Goal: Task Accomplishment & Management: Manage account settings

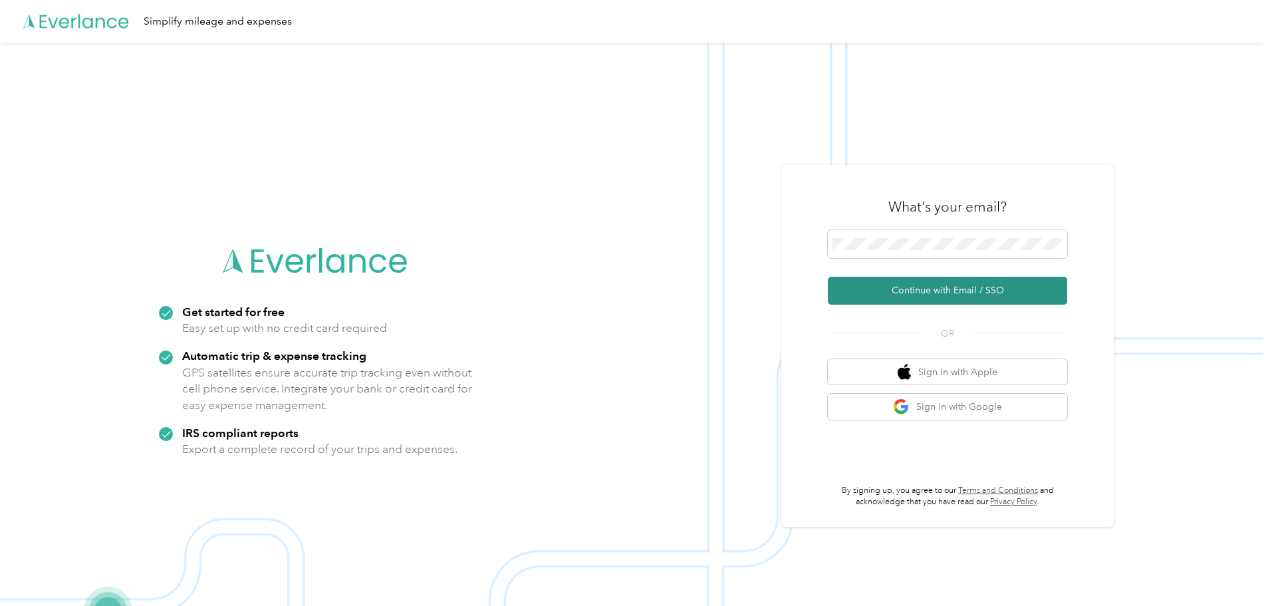
click at [926, 286] on button "Continue with Email / SSO" at bounding box center [947, 291] width 239 height 28
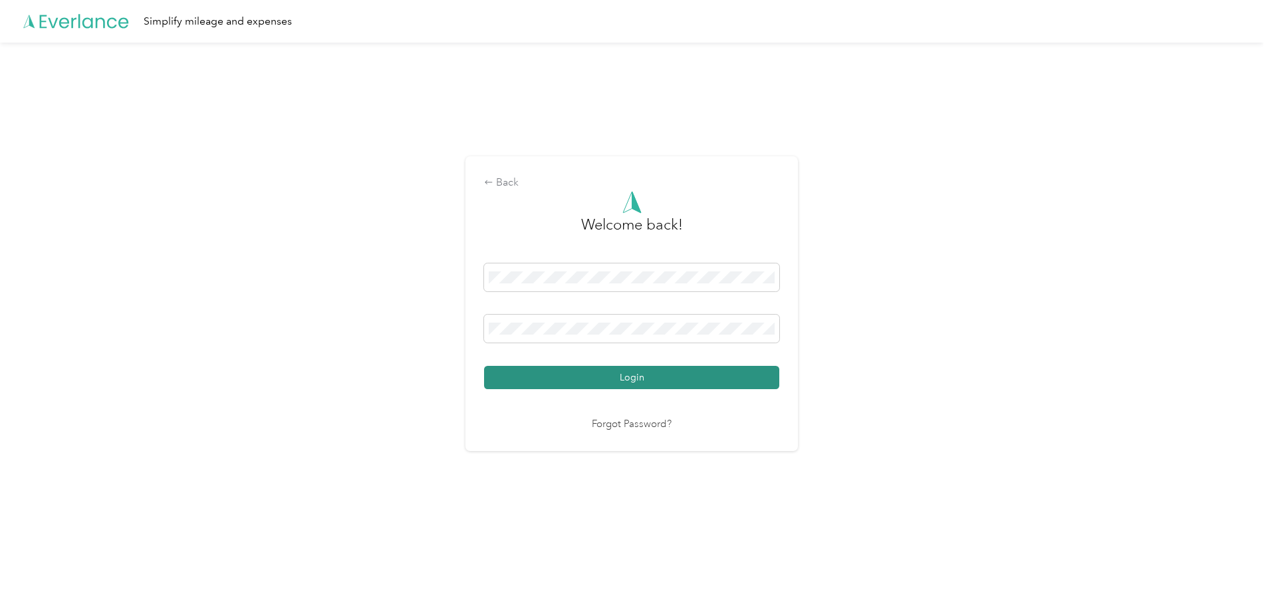
click at [602, 385] on button "Login" at bounding box center [631, 377] width 295 height 23
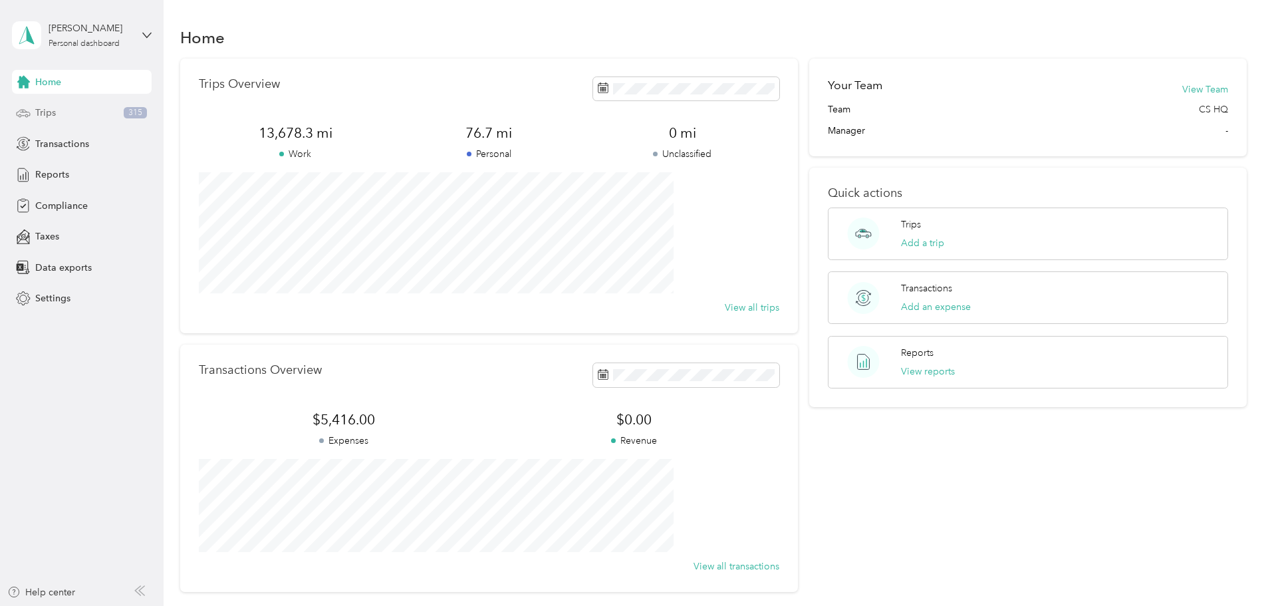
click at [52, 110] on span "Trips" at bounding box center [45, 113] width 21 height 14
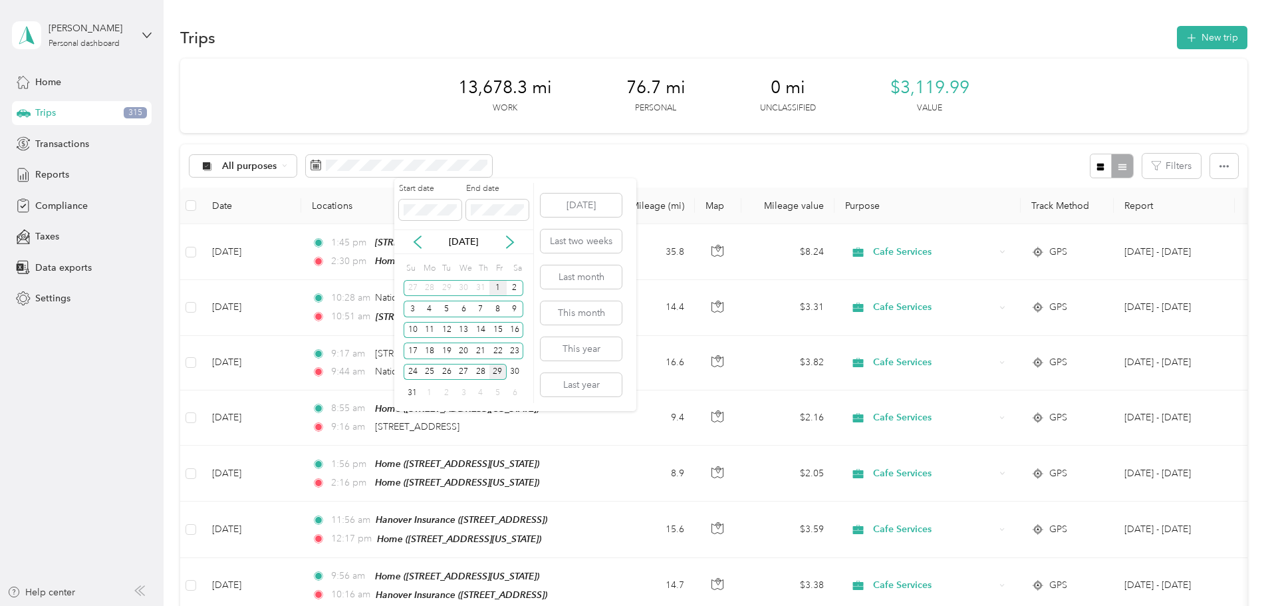
click at [497, 286] on div "1" at bounding box center [497, 288] width 17 height 17
click at [499, 370] on div "29" at bounding box center [497, 372] width 17 height 17
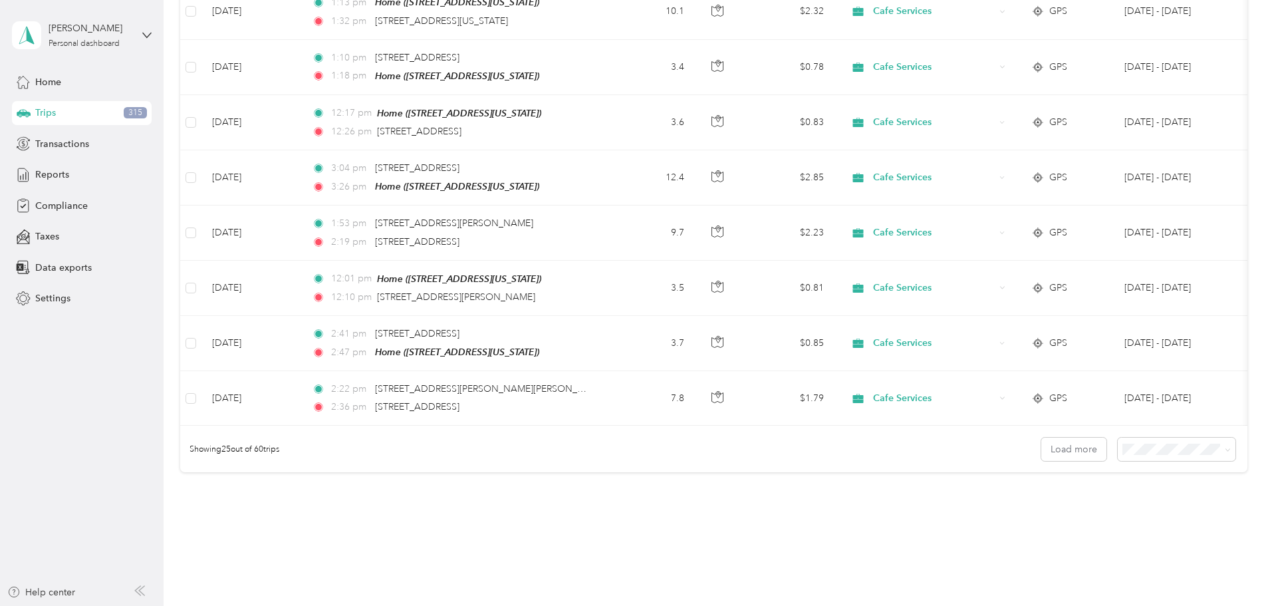
scroll to position [1160, 0]
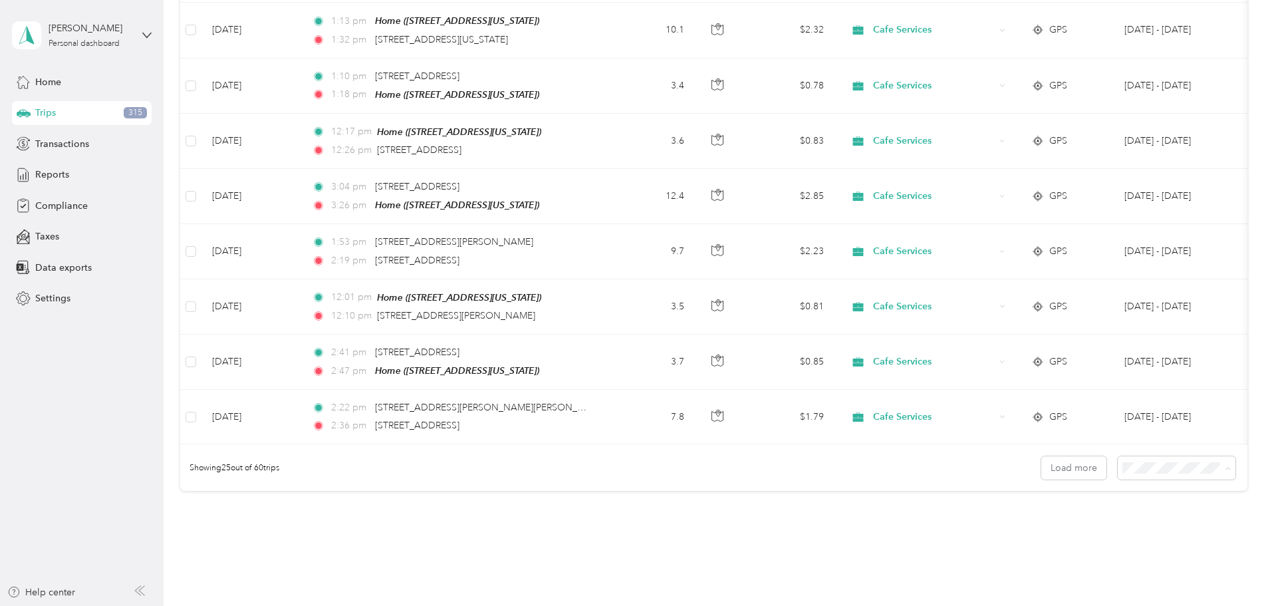
click at [1063, 531] on span "100 per load" at bounding box center [1062, 536] width 55 height 11
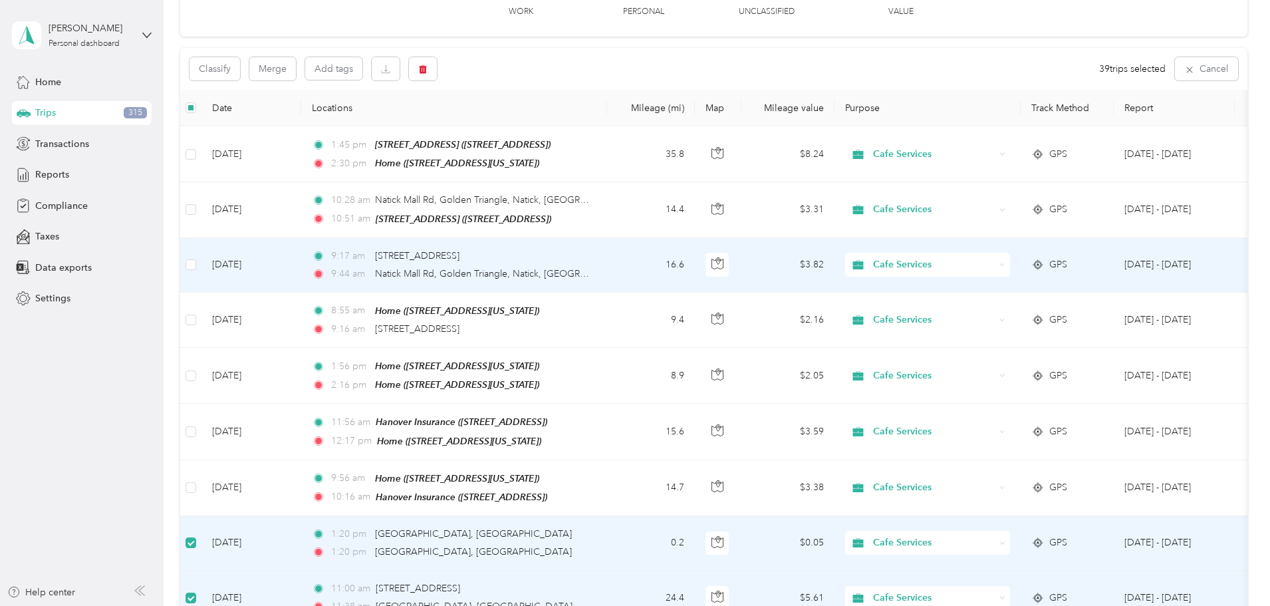
scroll to position [80, 0]
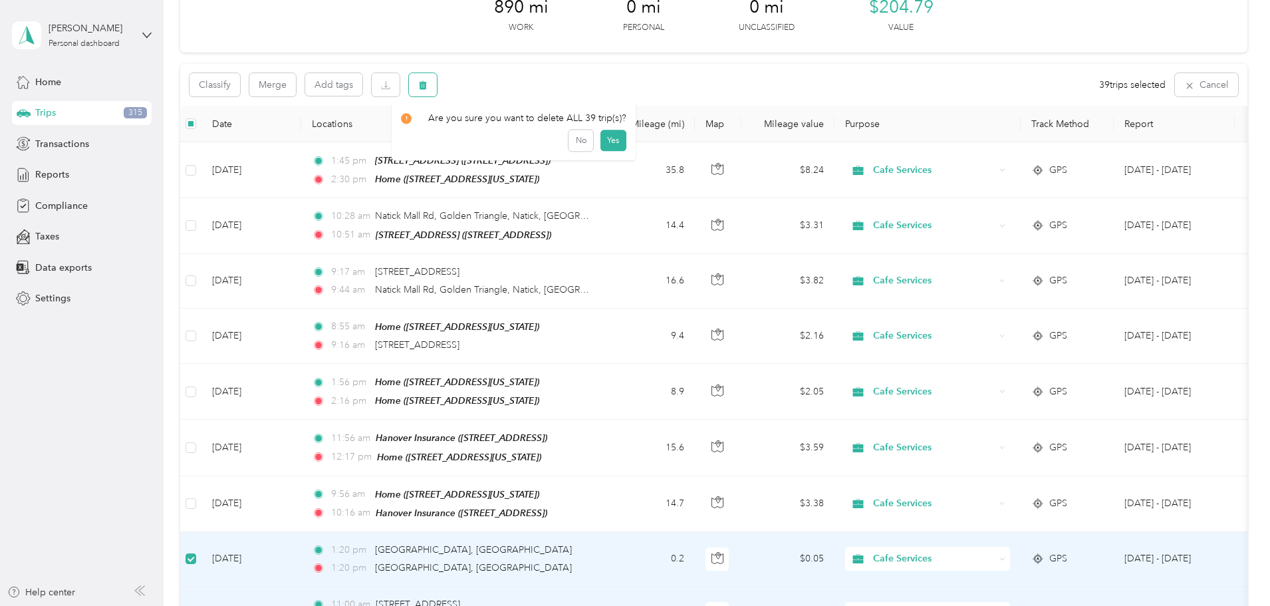
click at [437, 90] on button "button" at bounding box center [423, 84] width 28 height 23
click at [609, 136] on button "Yes" at bounding box center [613, 140] width 26 height 21
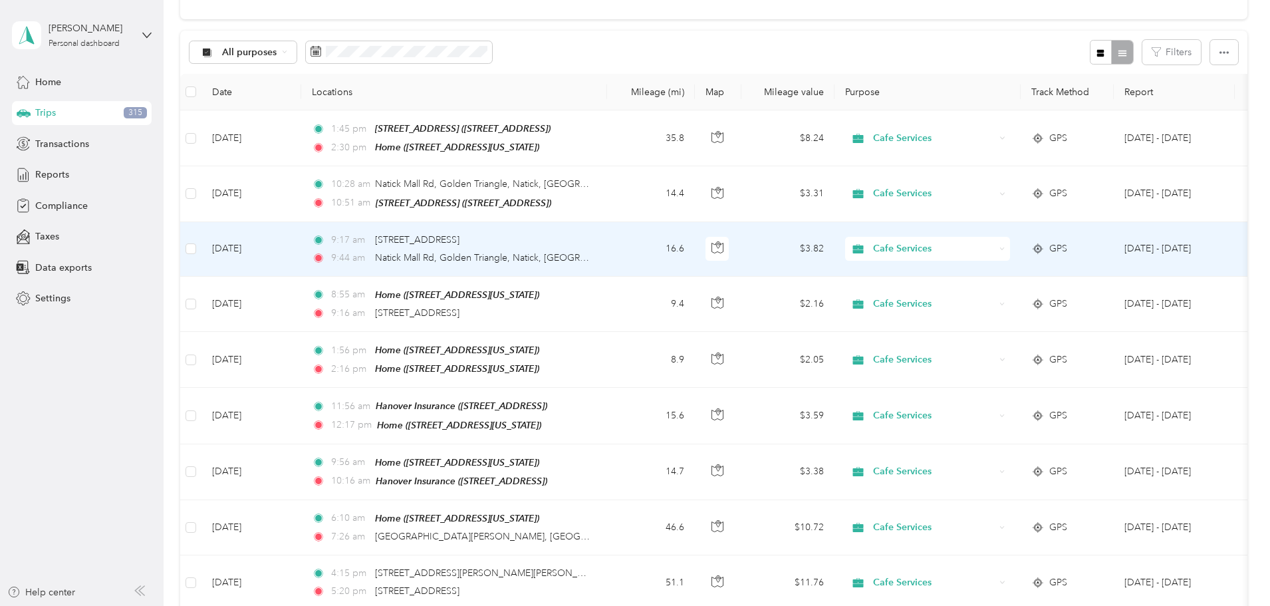
scroll to position [133, 0]
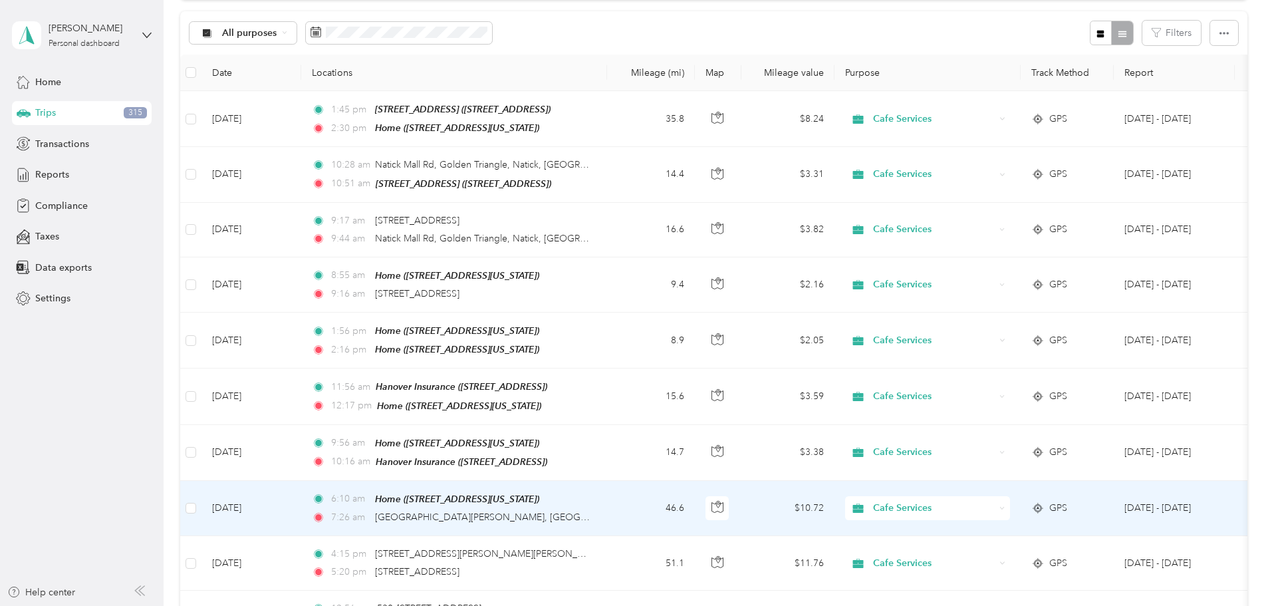
click at [591, 510] on div "7:26 am [GEOGRAPHIC_DATA][PERSON_NAME], [GEOGRAPHIC_DATA], [GEOGRAPHIC_DATA]" at bounding box center [451, 517] width 279 height 15
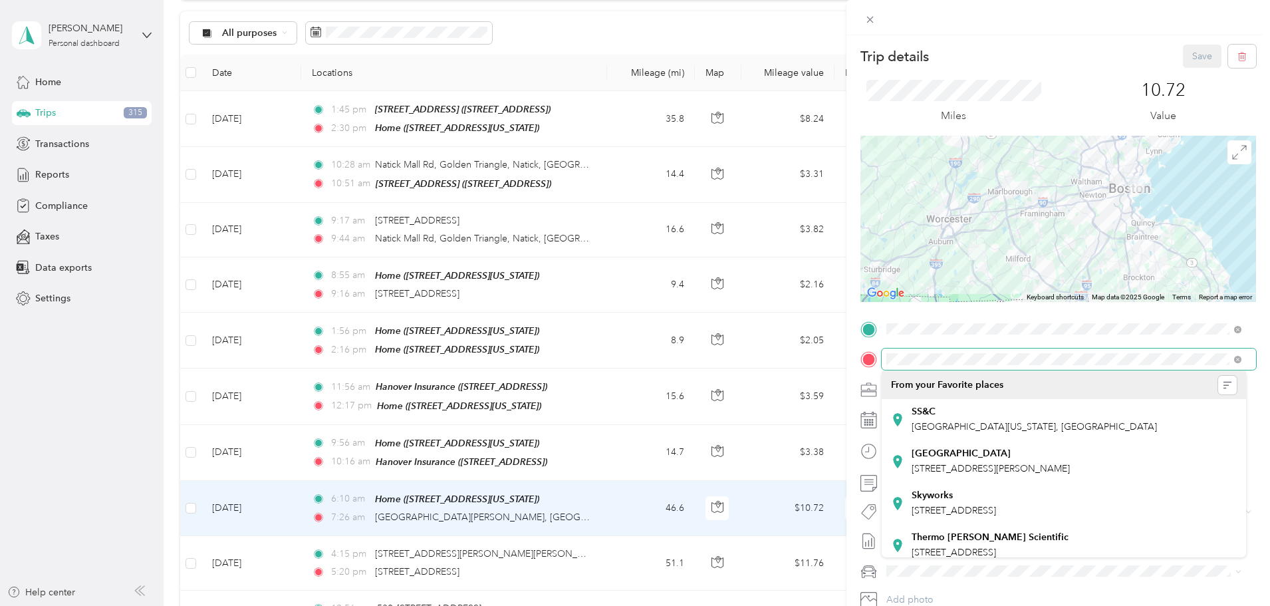
click at [868, 355] on div at bounding box center [1058, 358] width 396 height 21
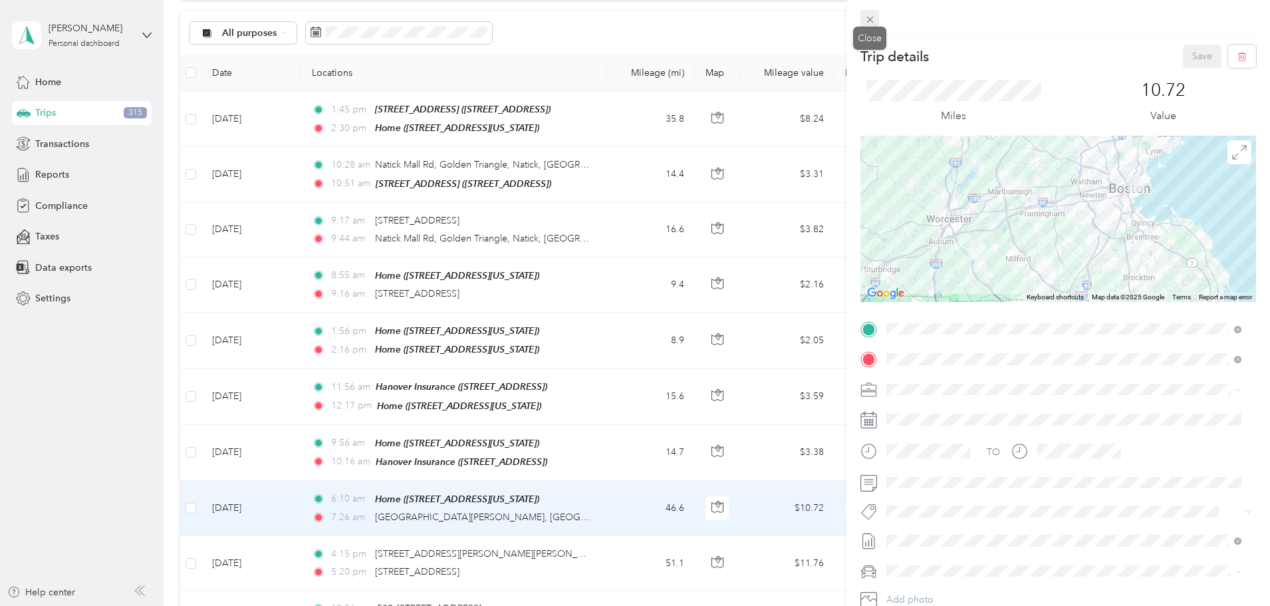
click at [867, 19] on icon at bounding box center [869, 19] width 11 height 11
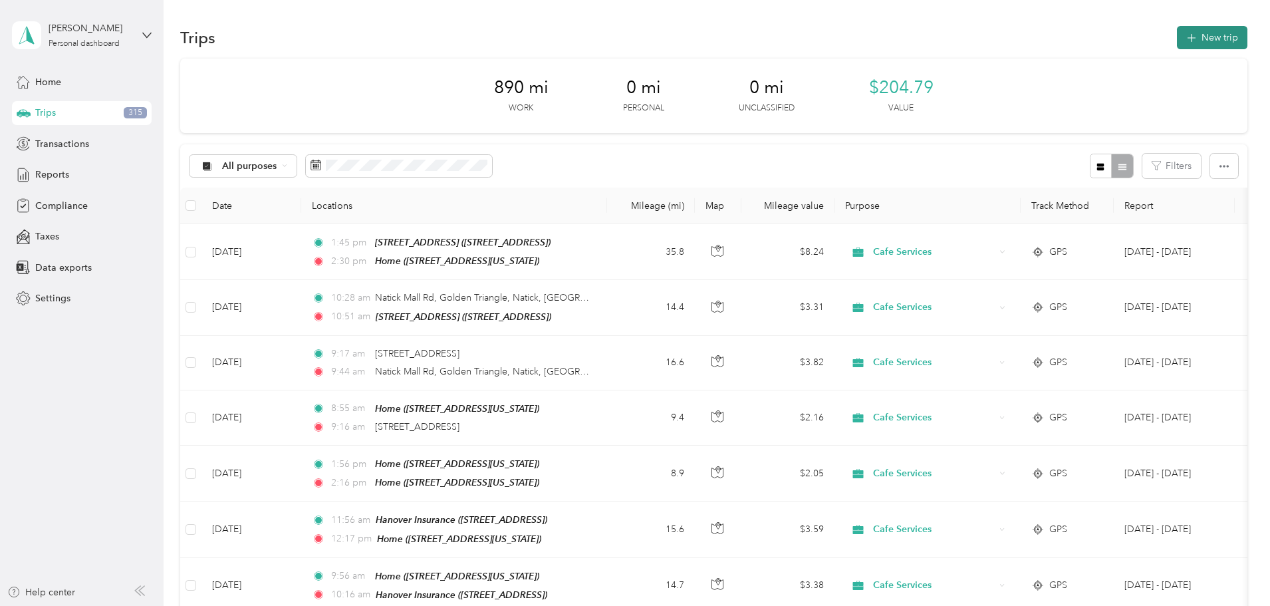
click at [1177, 39] on button "New trip" at bounding box center [1212, 37] width 70 height 23
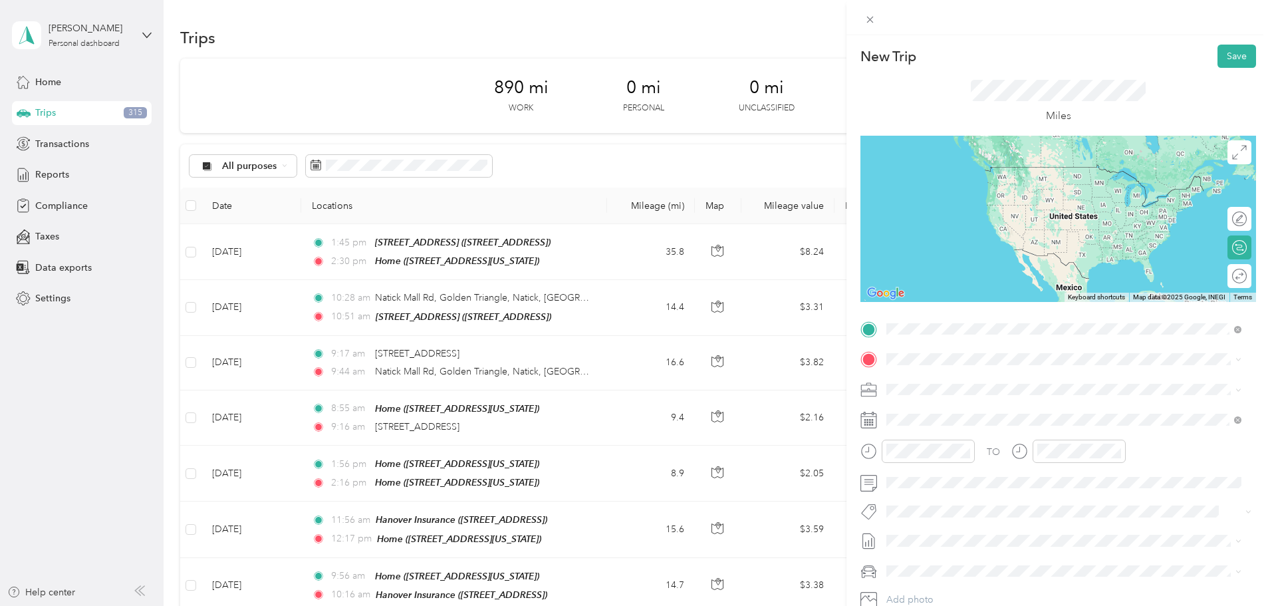
click at [952, 410] on span "[GEOGRAPHIC_DATA][US_STATE]" at bounding box center [984, 404] width 144 height 12
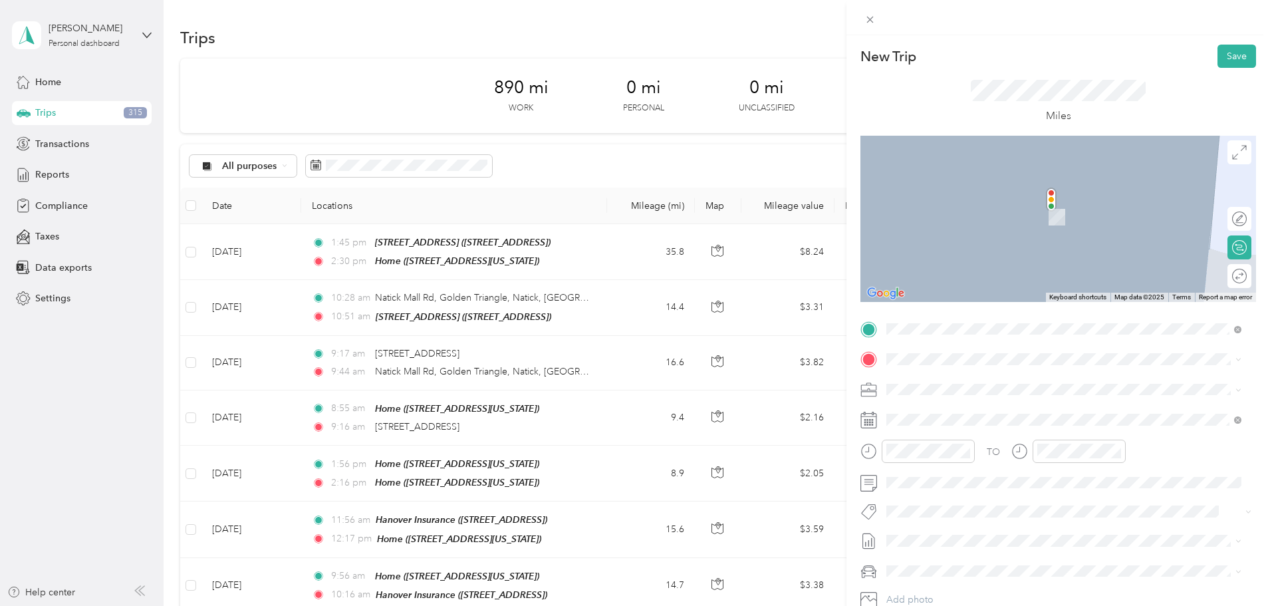
click at [940, 463] on div "Home [STREET_ADDRESS][US_STATE]" at bounding box center [1064, 464] width 346 height 33
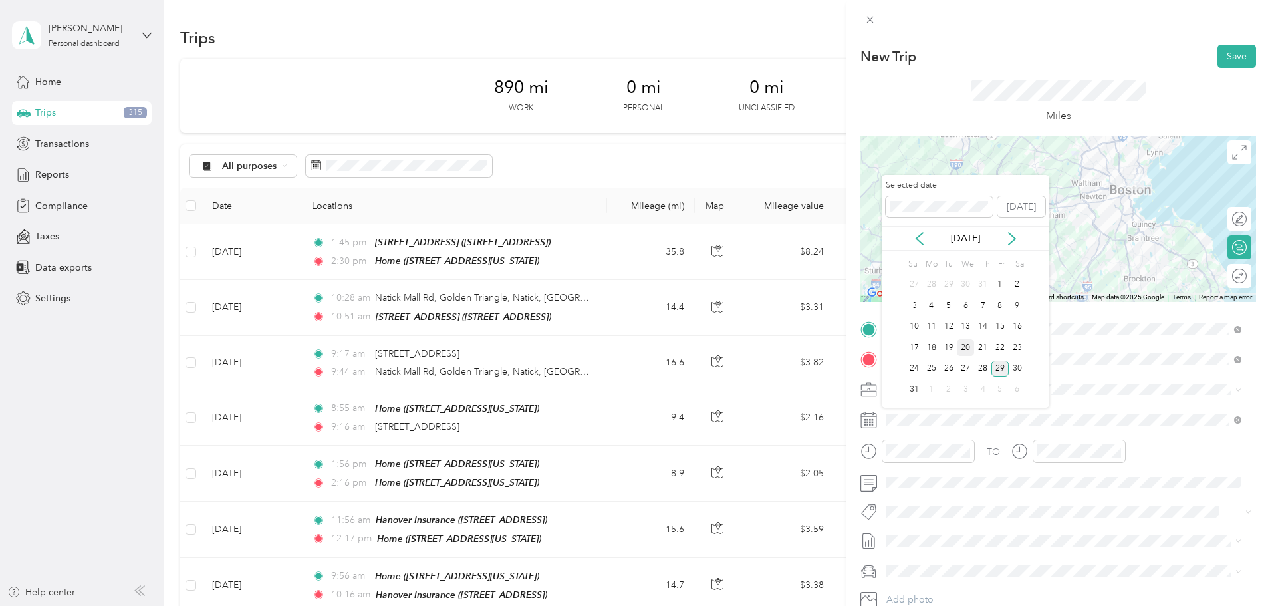
click at [968, 342] on div "20" at bounding box center [965, 347] width 17 height 17
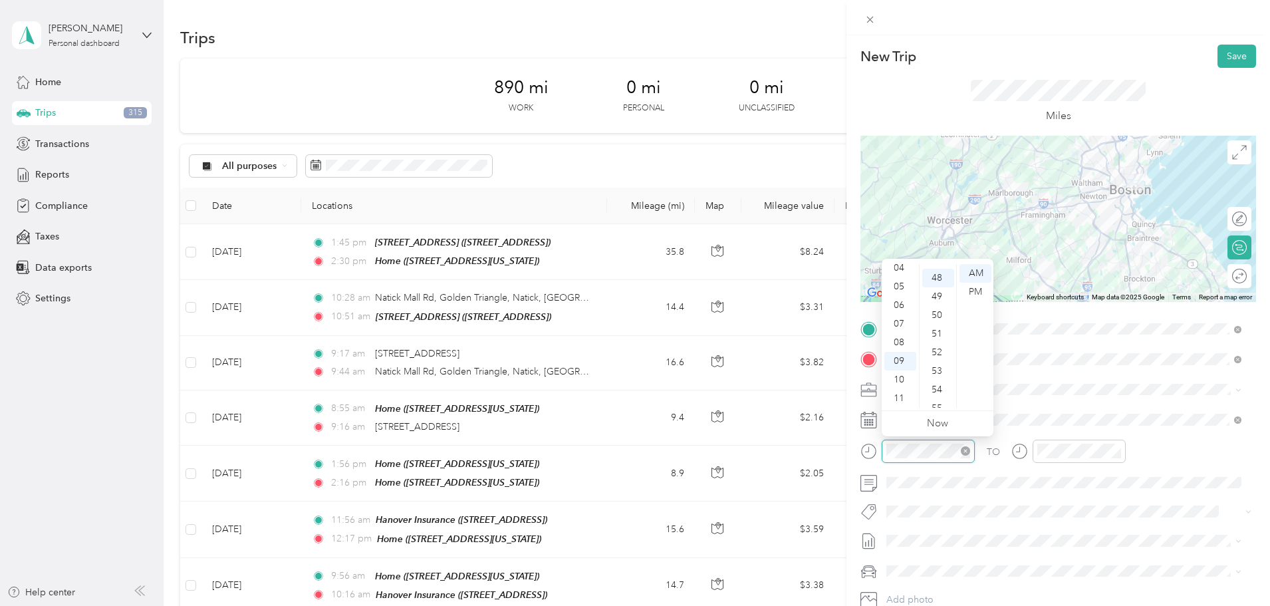
scroll to position [894, 0]
click at [972, 291] on div "PM" at bounding box center [976, 292] width 32 height 19
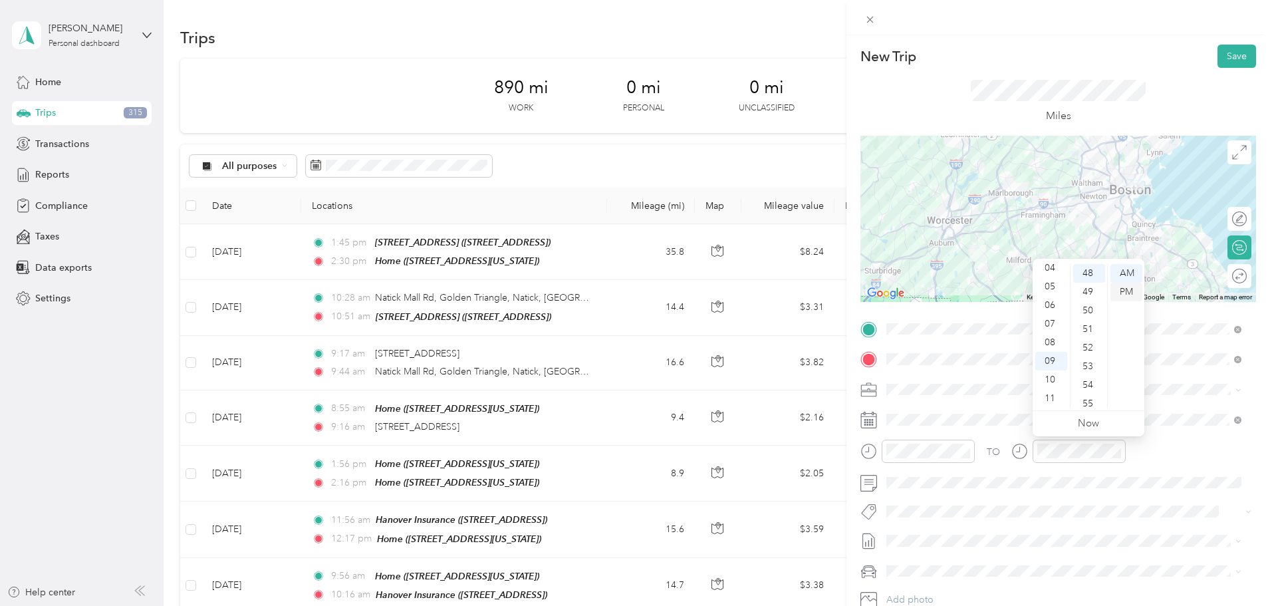
click at [1124, 291] on div "PM" at bounding box center [1126, 292] width 32 height 19
click at [1054, 380] on div "10" at bounding box center [1051, 379] width 32 height 19
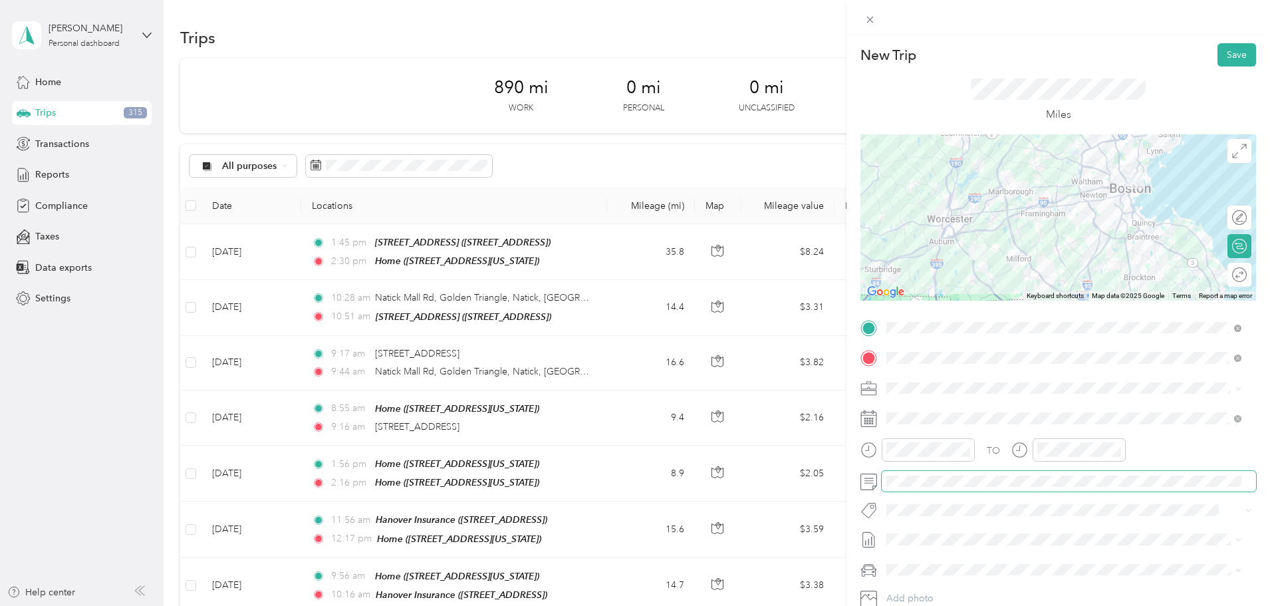
scroll to position [0, 0]
click at [1220, 59] on button "Save" at bounding box center [1237, 56] width 39 height 23
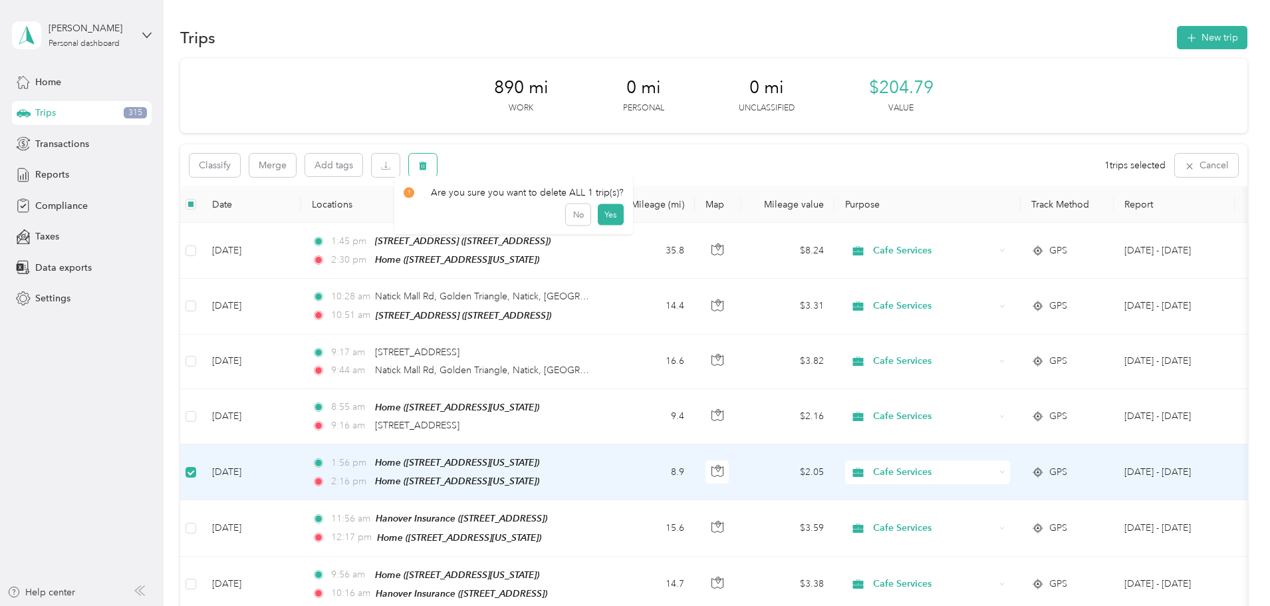
click at [428, 169] on icon "button" at bounding box center [422, 165] width 9 height 9
click at [607, 219] on button "Yes" at bounding box center [611, 220] width 26 height 21
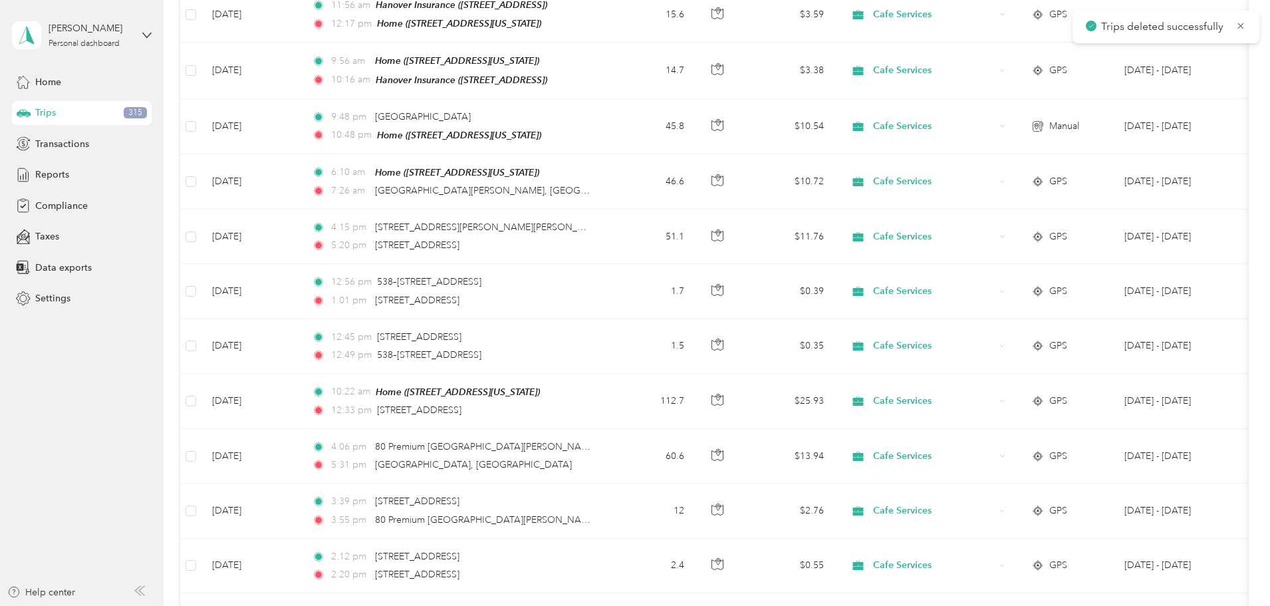
scroll to position [465, 0]
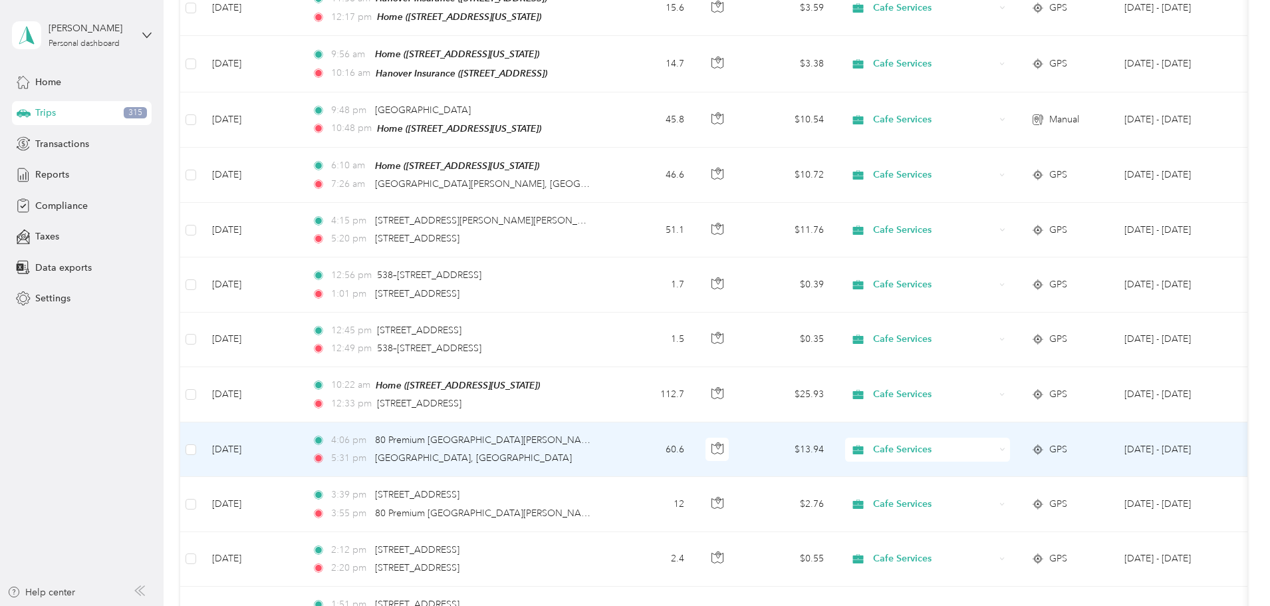
click at [590, 453] on div "5:31 pm [GEOGRAPHIC_DATA], [GEOGRAPHIC_DATA]" at bounding box center [451, 458] width 279 height 15
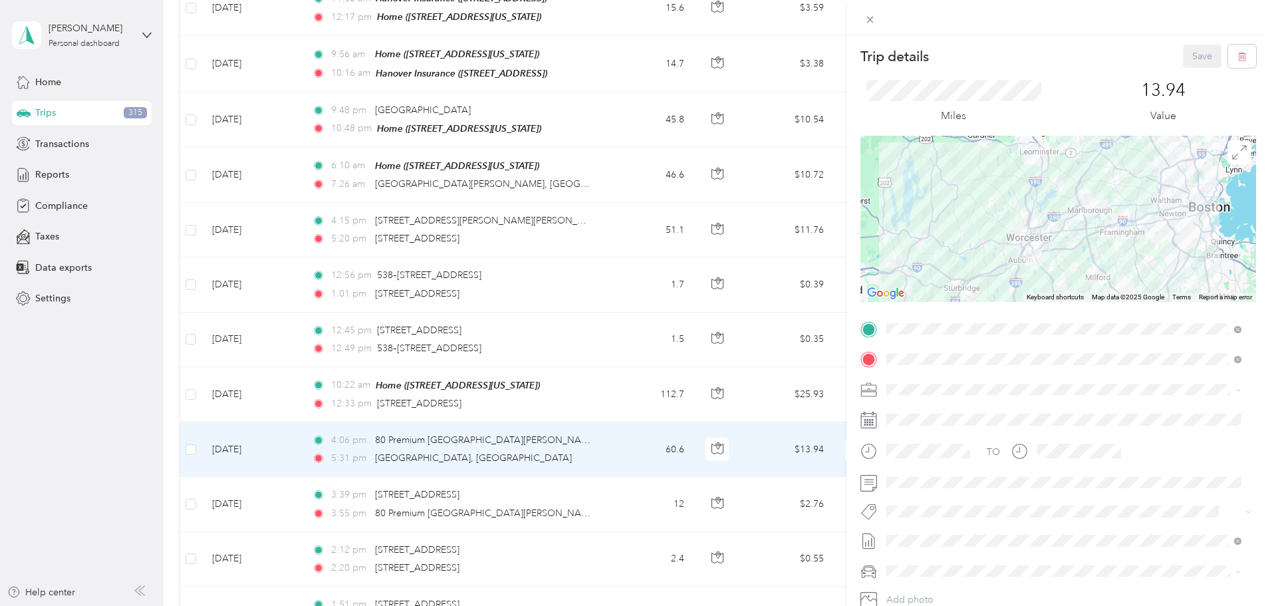
drag, startPoint x: 1050, startPoint y: 262, endPoint x: 1059, endPoint y: 185, distance: 77.6
click at [1059, 185] on div at bounding box center [1058, 219] width 396 height 166
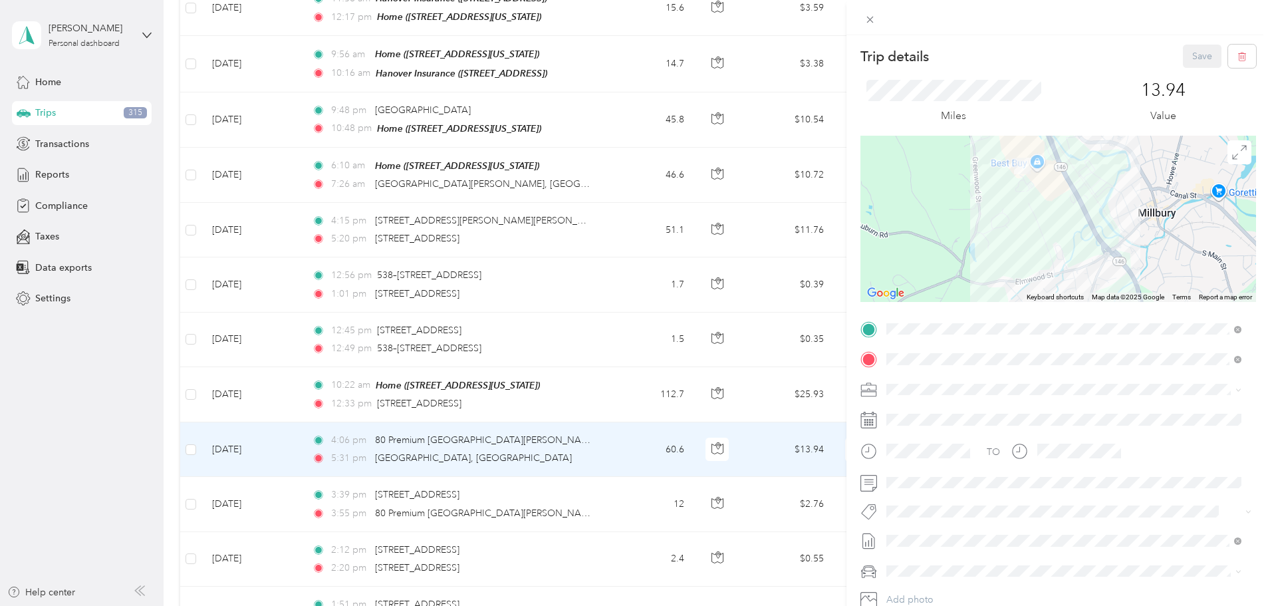
drag, startPoint x: 1003, startPoint y: 197, endPoint x: 995, endPoint y: 275, distance: 78.9
click at [995, 275] on div at bounding box center [1058, 219] width 396 height 166
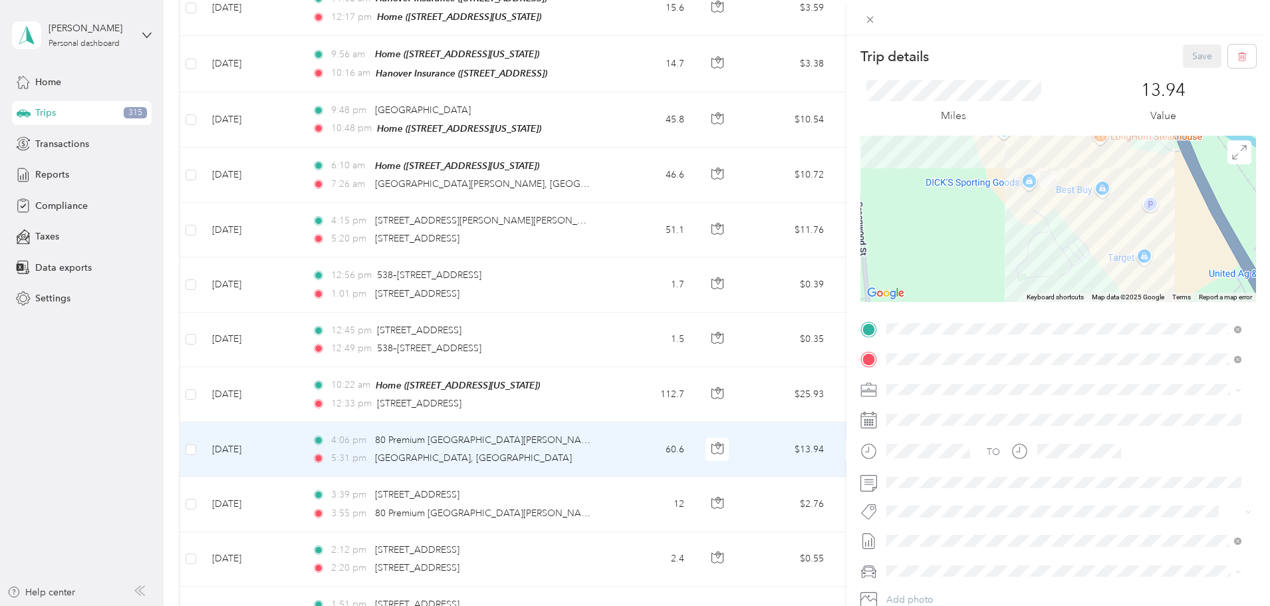
click at [197, 410] on div "Trip details Save This trip cannot be edited because it is either under review,…" at bounding box center [635, 303] width 1270 height 606
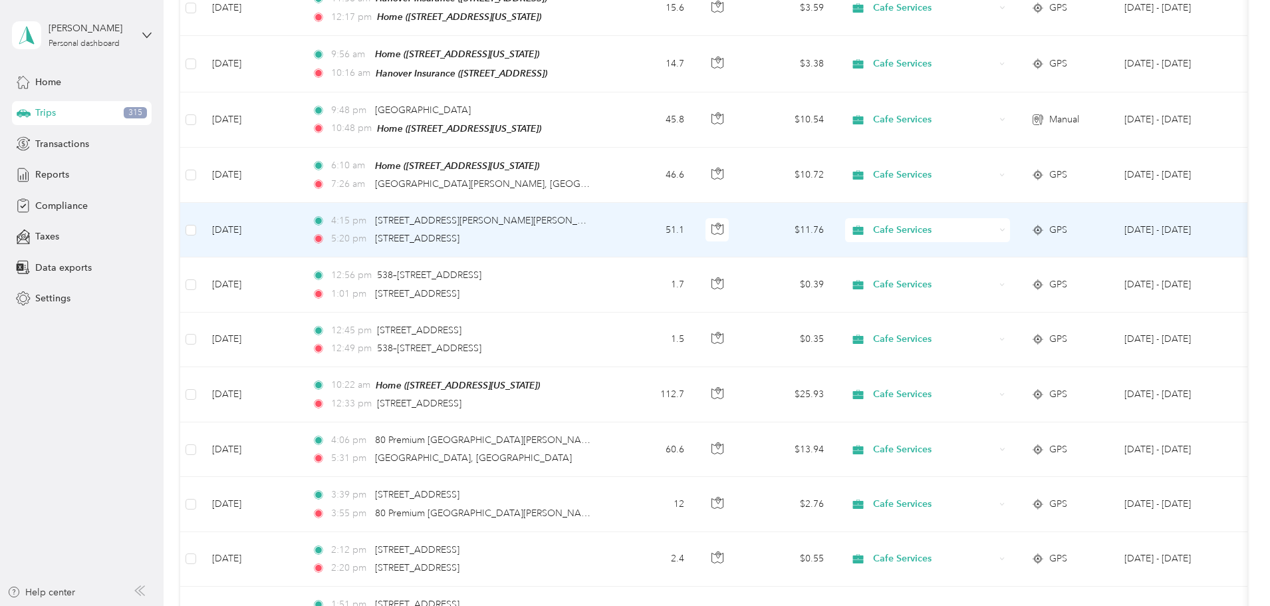
click at [607, 215] on td "4:15 pm [STREET_ADDRESS][PERSON_NAME][PERSON_NAME] 5:20 pm [STREET_ADDRESS]" at bounding box center [454, 230] width 306 height 55
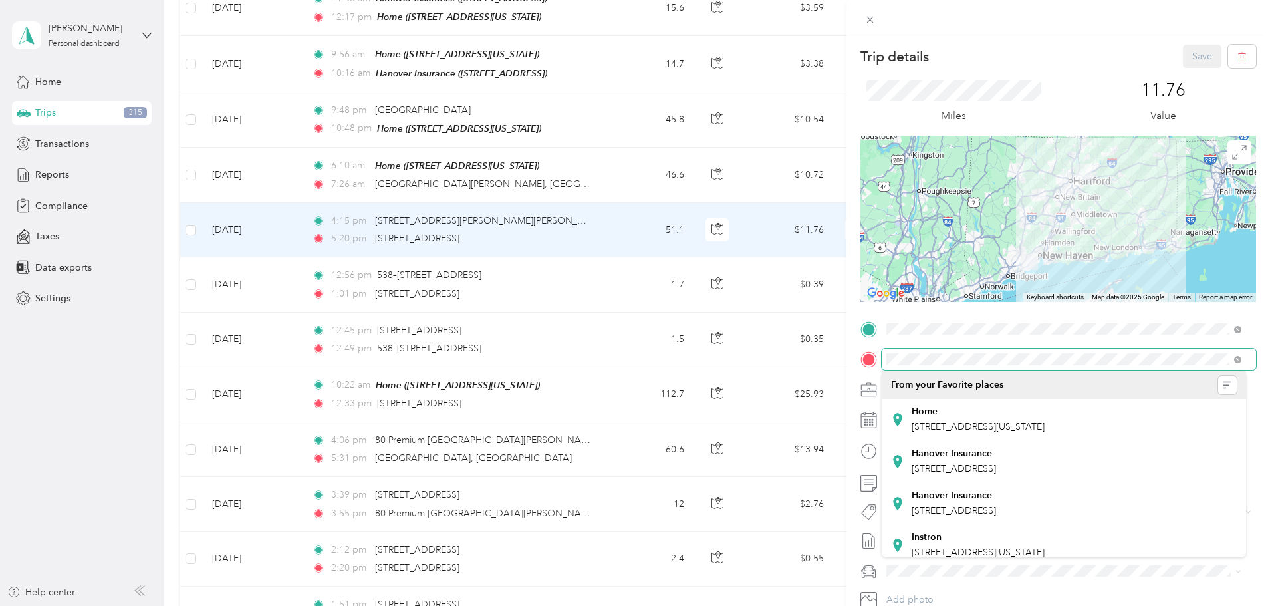
click at [866, 348] on div at bounding box center [1058, 358] width 396 height 21
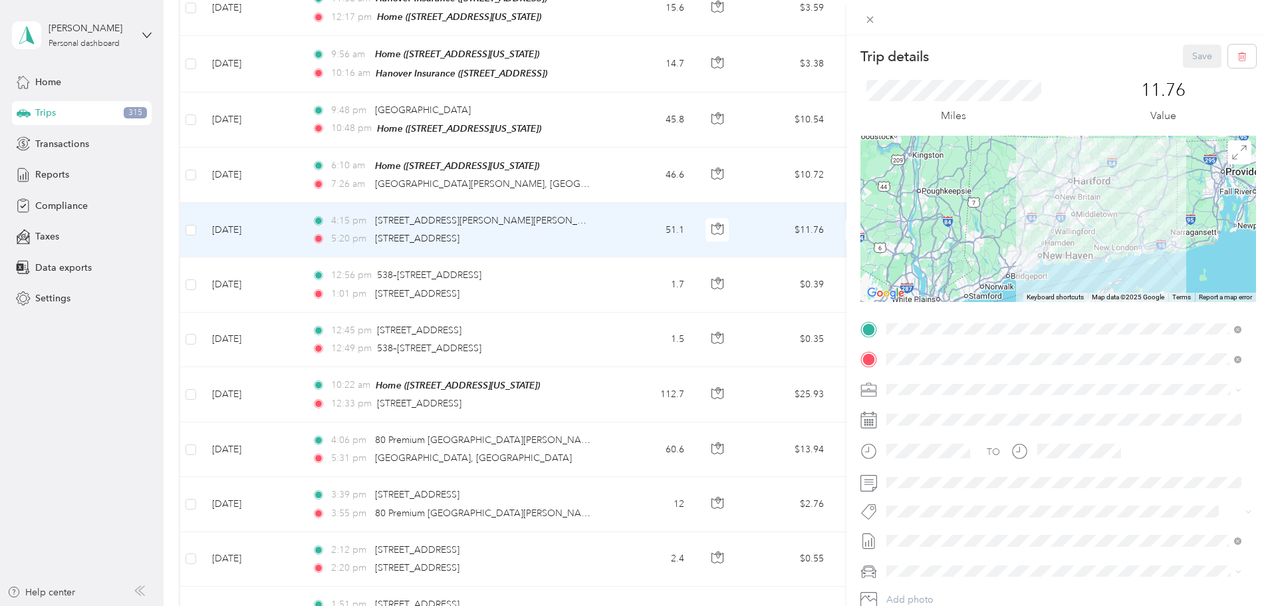
click at [166, 388] on div "Trip details Save This trip cannot be edited because it is either under review,…" at bounding box center [635, 303] width 1270 height 606
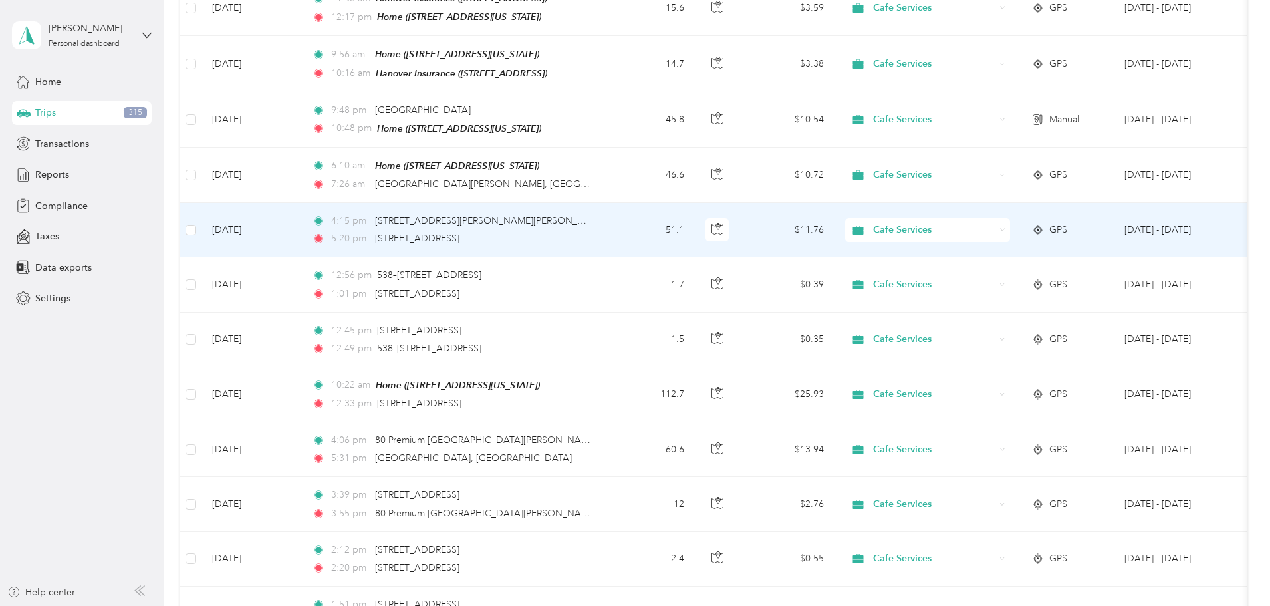
click at [607, 228] on td "4:15 pm [STREET_ADDRESS][PERSON_NAME][PERSON_NAME] 5:20 pm [STREET_ADDRESS]" at bounding box center [454, 230] width 306 height 55
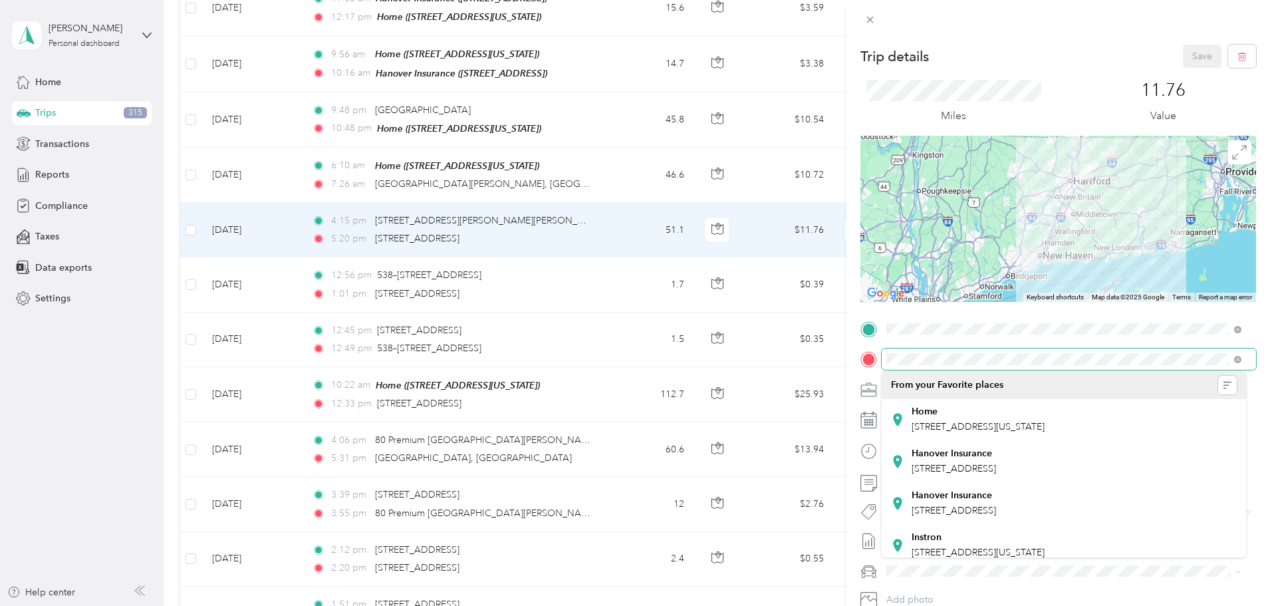
click at [873, 356] on div at bounding box center [1058, 358] width 396 height 21
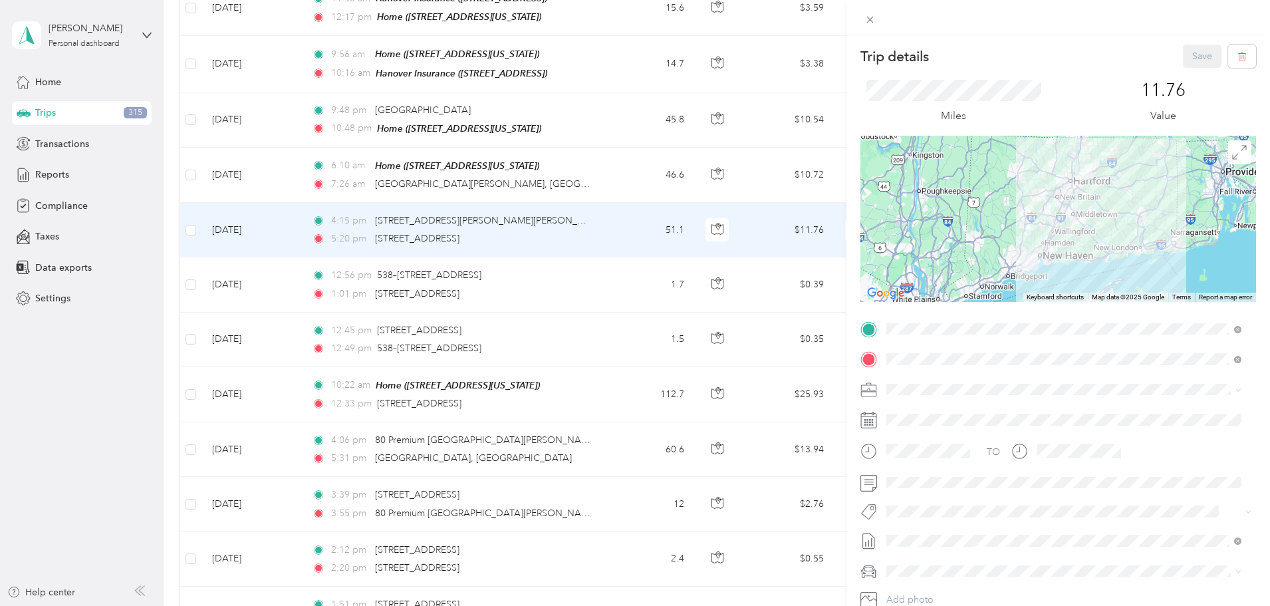
click at [201, 378] on div "Trip details Save This trip cannot be edited because it is either under review,…" at bounding box center [635, 303] width 1270 height 606
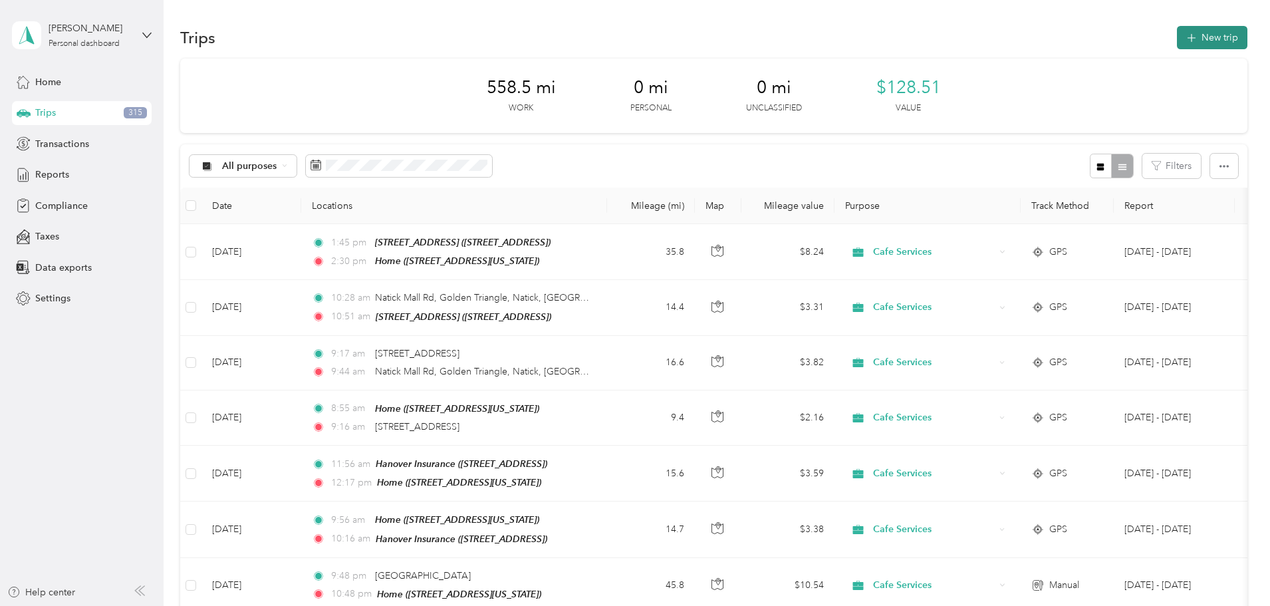
click at [1177, 44] on button "New trip" at bounding box center [1212, 37] width 70 height 23
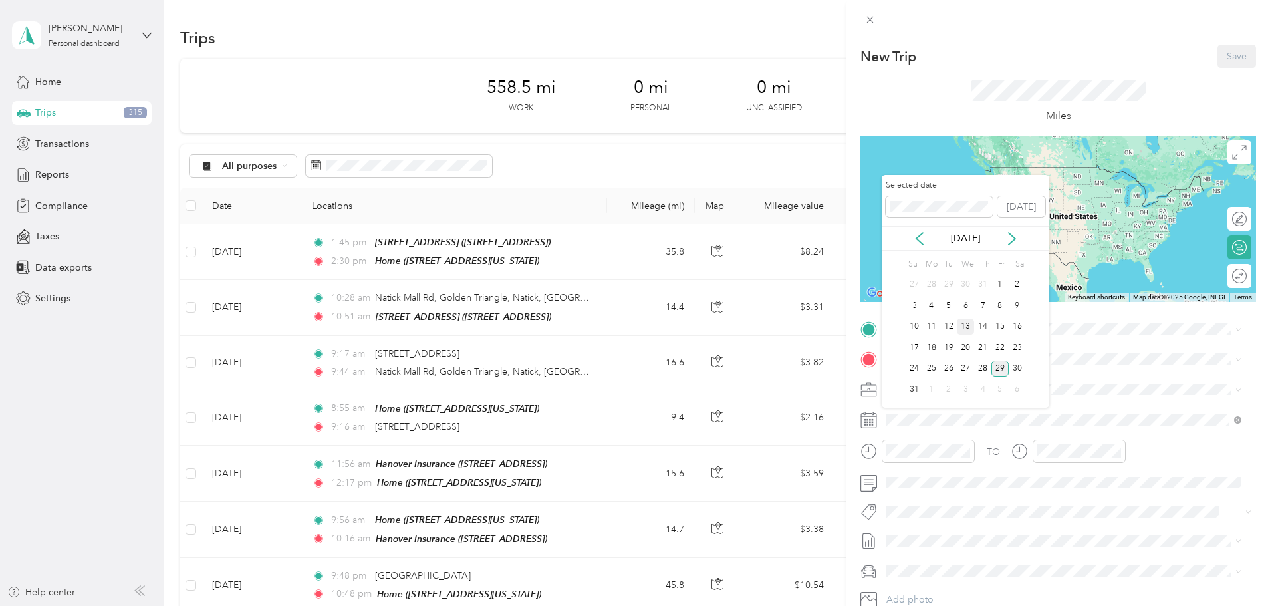
click at [965, 327] on div "13" at bounding box center [965, 327] width 17 height 17
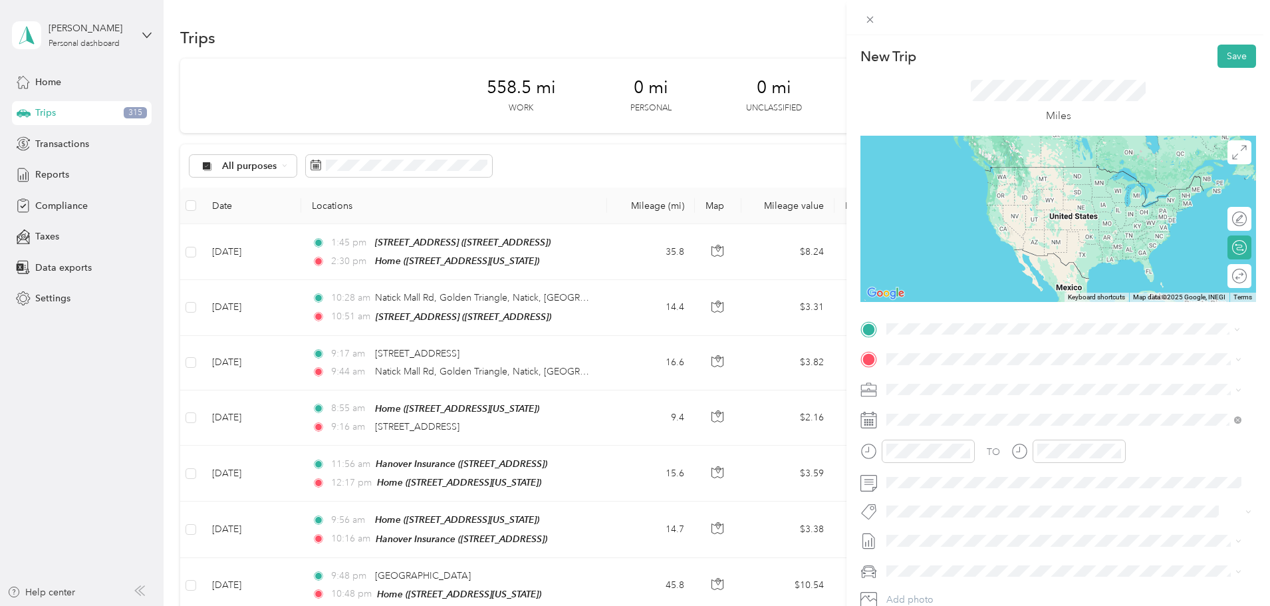
click at [962, 378] on span "[STREET_ADDRESS][US_STATE]" at bounding box center [978, 376] width 133 height 12
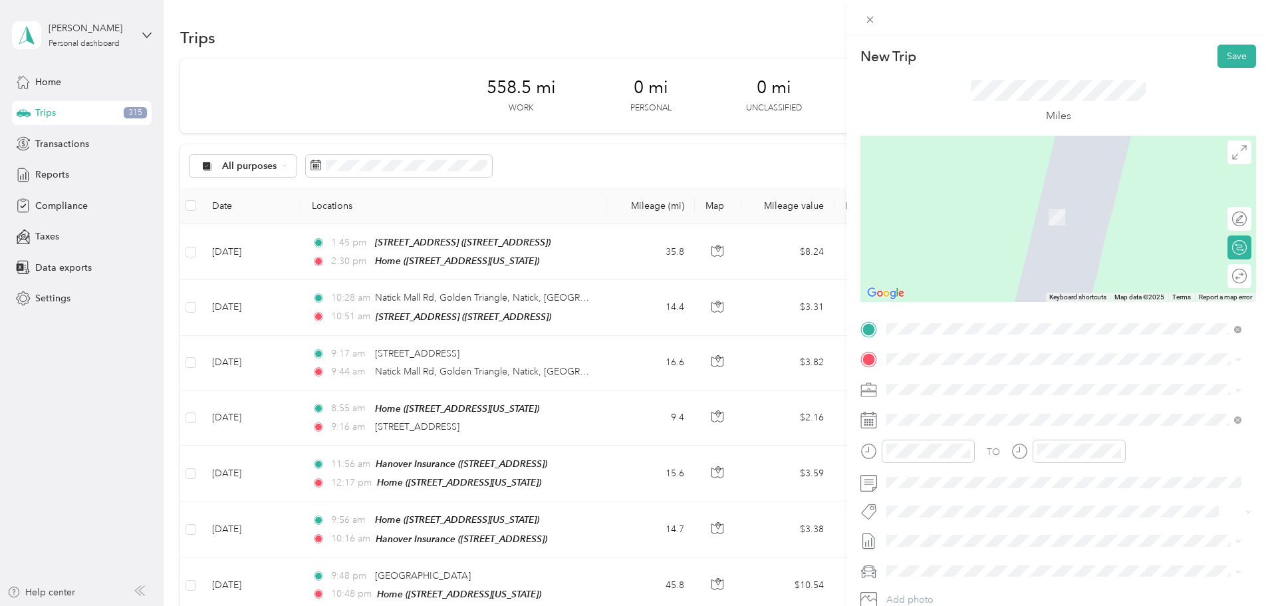
click at [950, 464] on div "Home" at bounding box center [978, 458] width 133 height 12
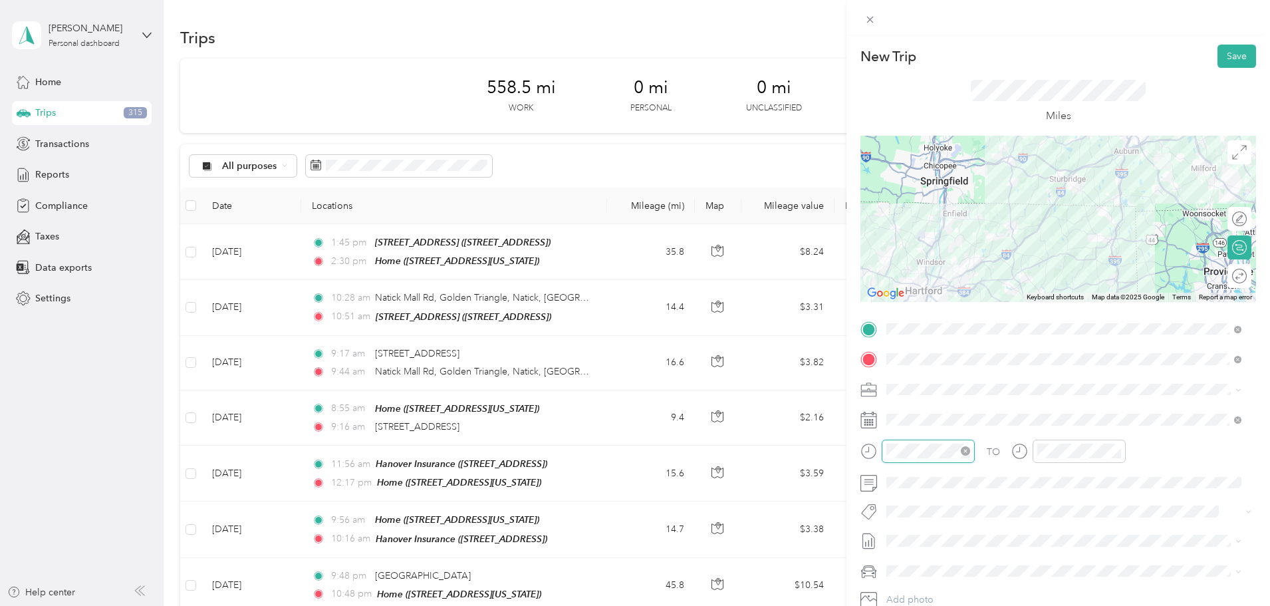
scroll to position [974, 0]
click at [972, 291] on div "PM" at bounding box center [976, 292] width 32 height 19
click at [1124, 286] on div "PM" at bounding box center [1126, 292] width 32 height 19
click at [902, 289] on div "05" at bounding box center [900, 286] width 32 height 19
click at [1054, 303] on div "06" at bounding box center [1051, 305] width 32 height 19
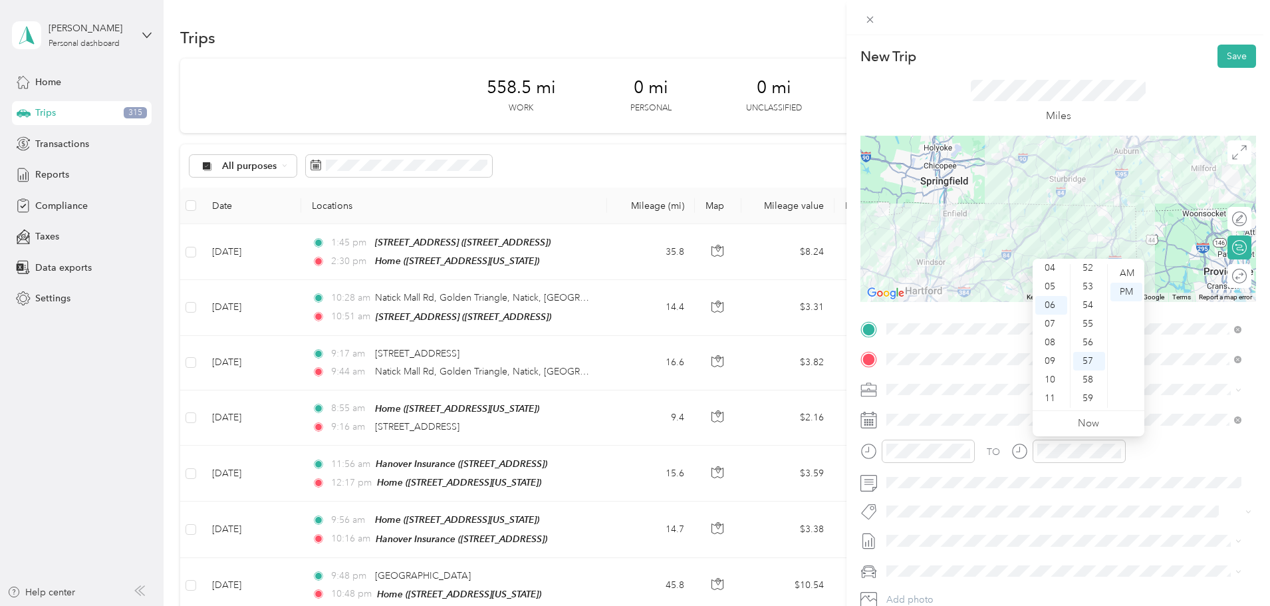
click at [1158, 83] on div "Miles" at bounding box center [1058, 102] width 396 height 68
click at [1219, 55] on button "Save" at bounding box center [1237, 56] width 39 height 23
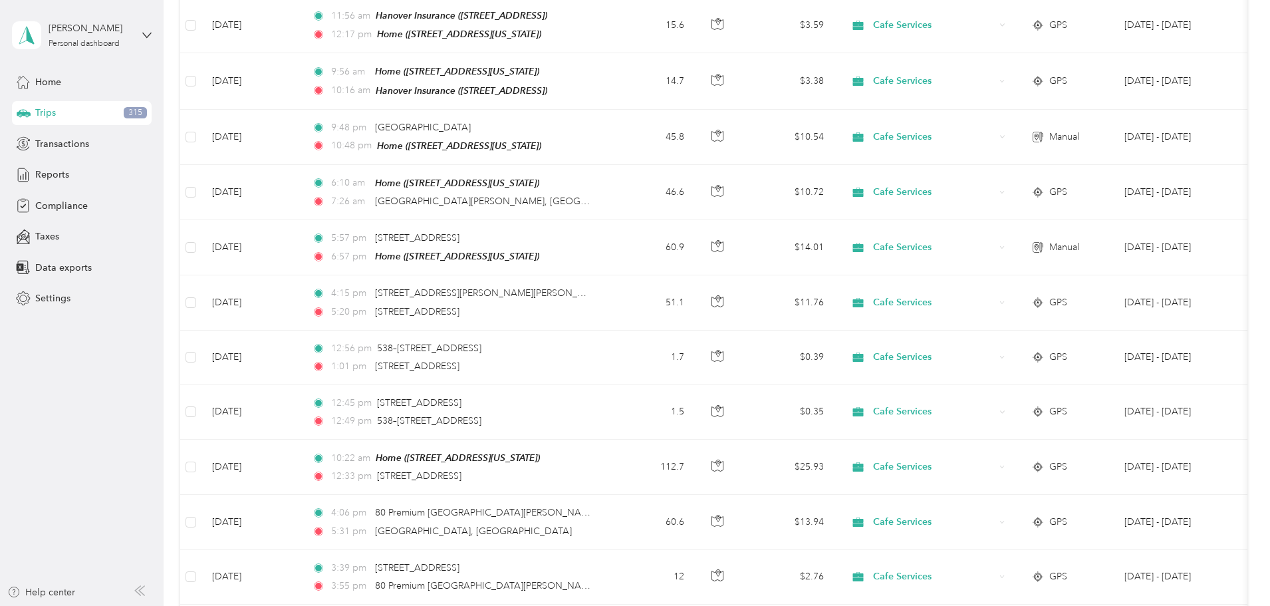
scroll to position [465, 0]
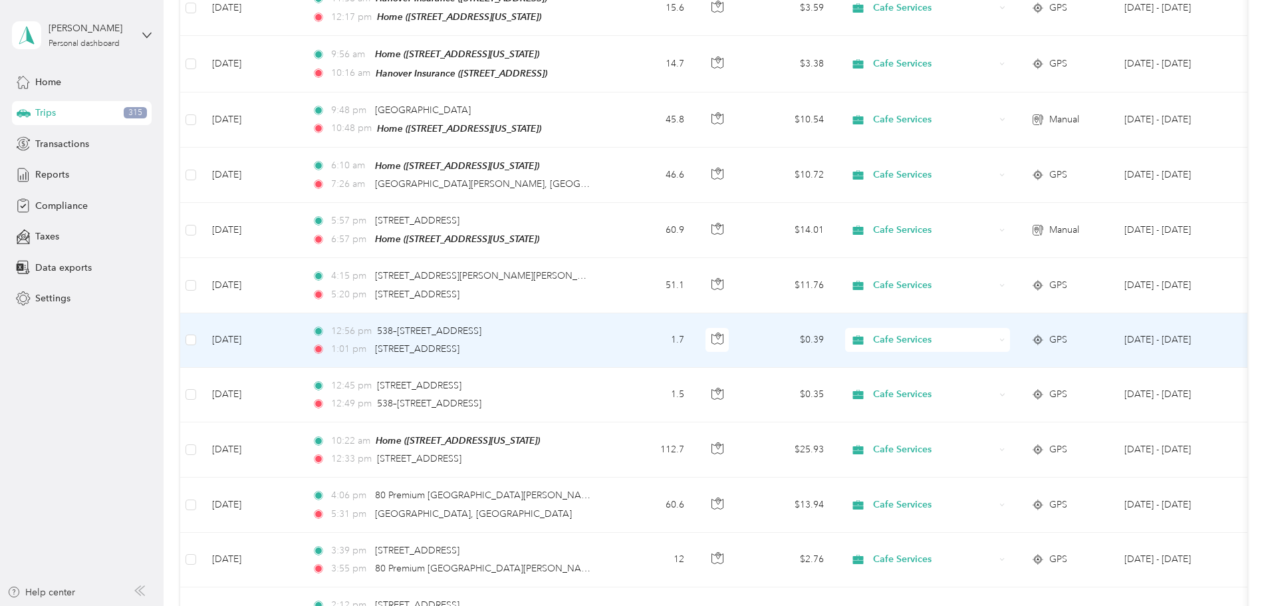
click at [591, 346] on div "1:01 pm [STREET_ADDRESS]" at bounding box center [451, 349] width 279 height 15
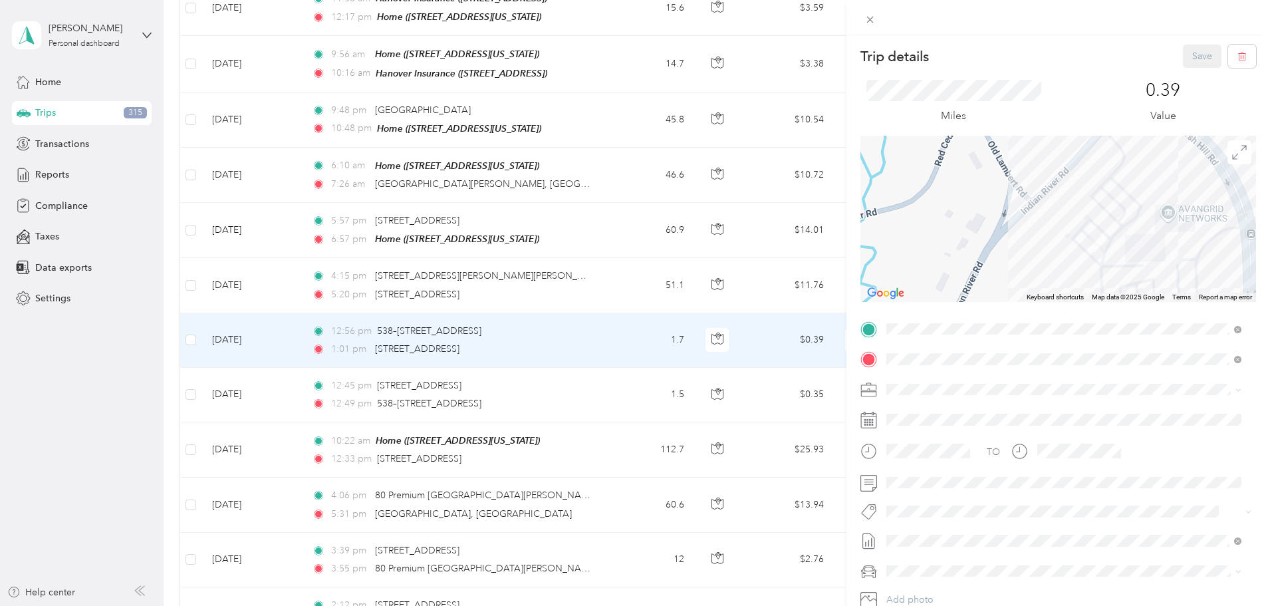
click at [712, 438] on div "Trip details Save This trip cannot be edited because it is either under review,…" at bounding box center [635, 303] width 1270 height 606
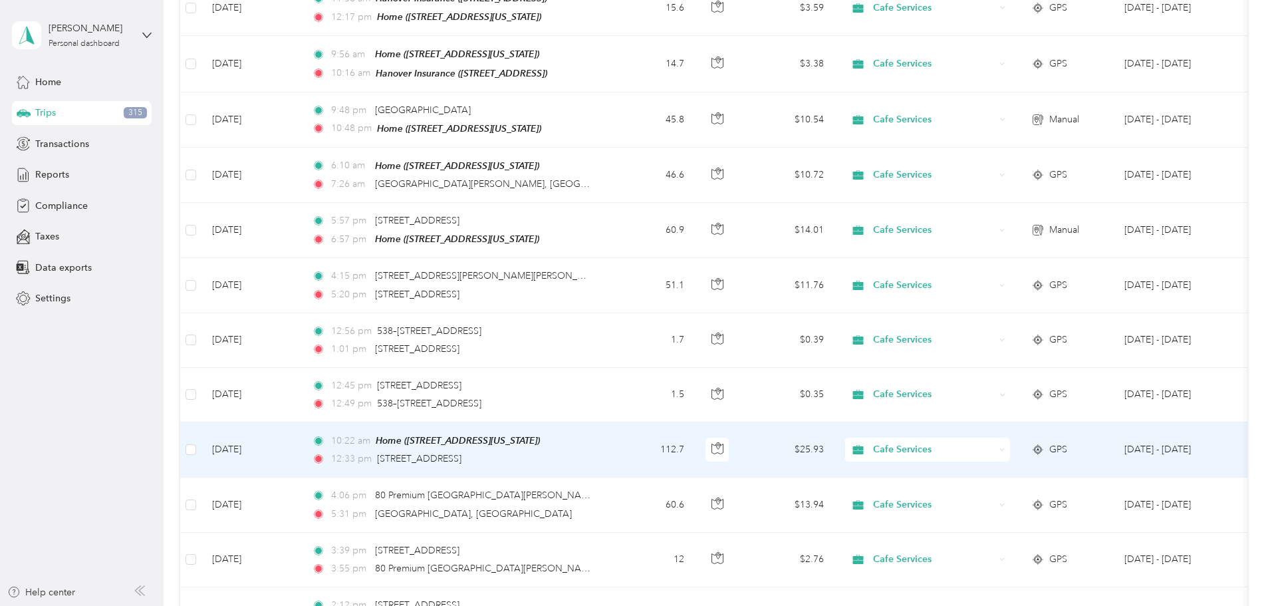
click at [695, 438] on td "112.7" at bounding box center [651, 449] width 88 height 55
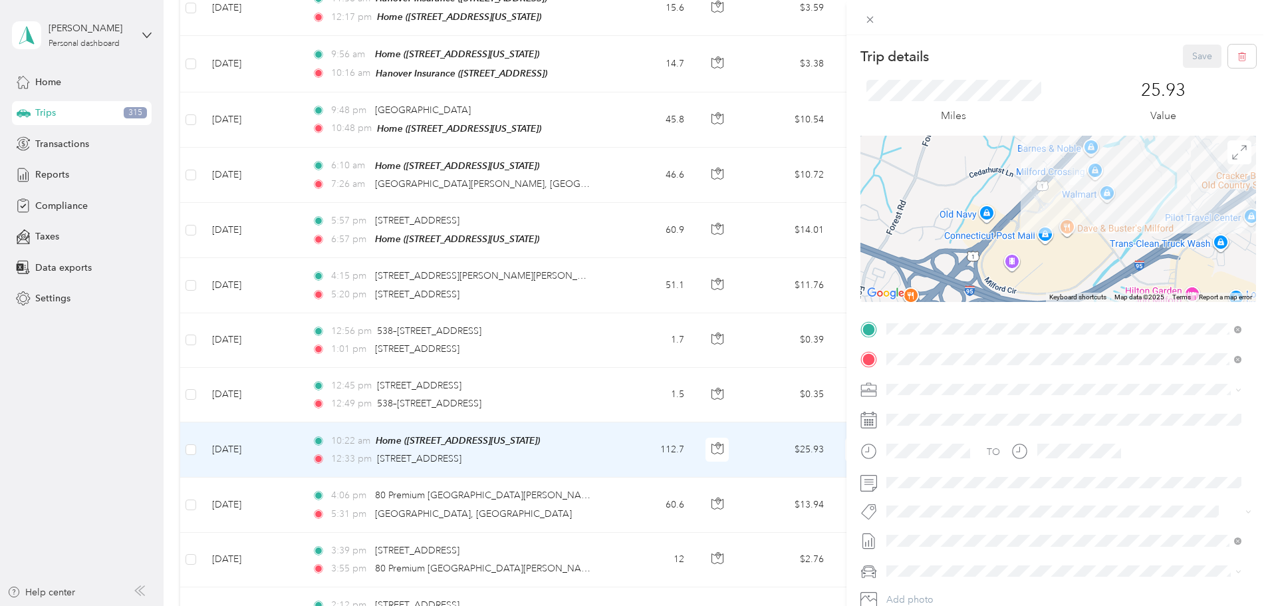
drag, startPoint x: 1087, startPoint y: 169, endPoint x: 1080, endPoint y: 197, distance: 28.7
click at [1083, 205] on div at bounding box center [1058, 219] width 396 height 166
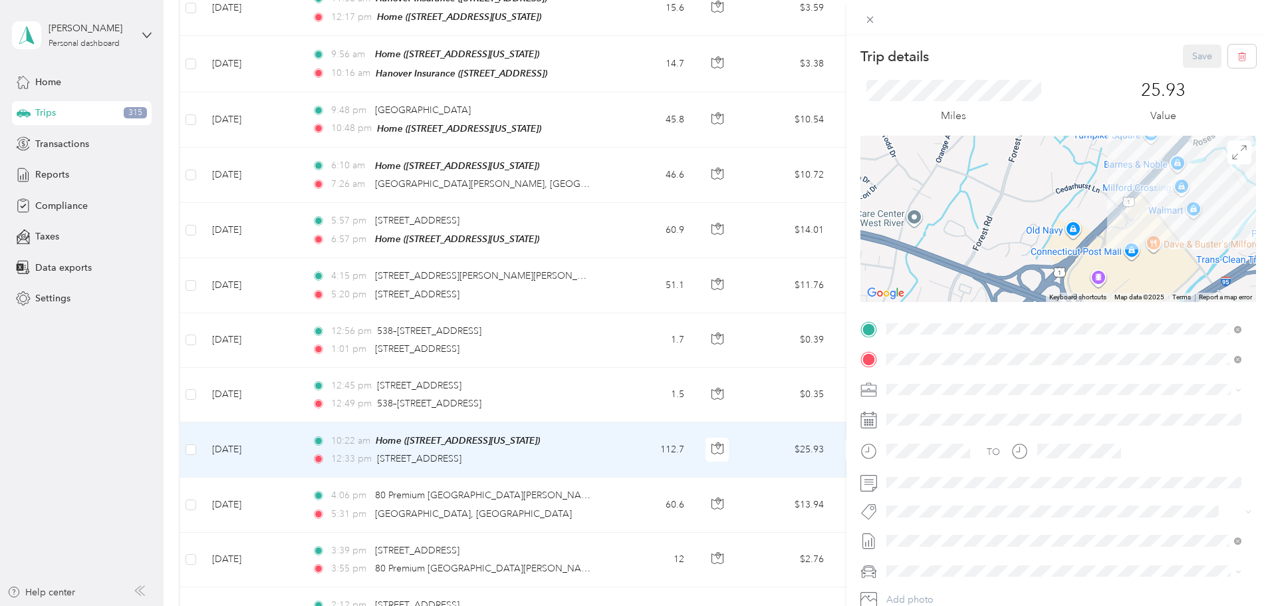
click at [719, 384] on div "Trip details Save This trip cannot be edited because it is either under review,…" at bounding box center [635, 303] width 1270 height 606
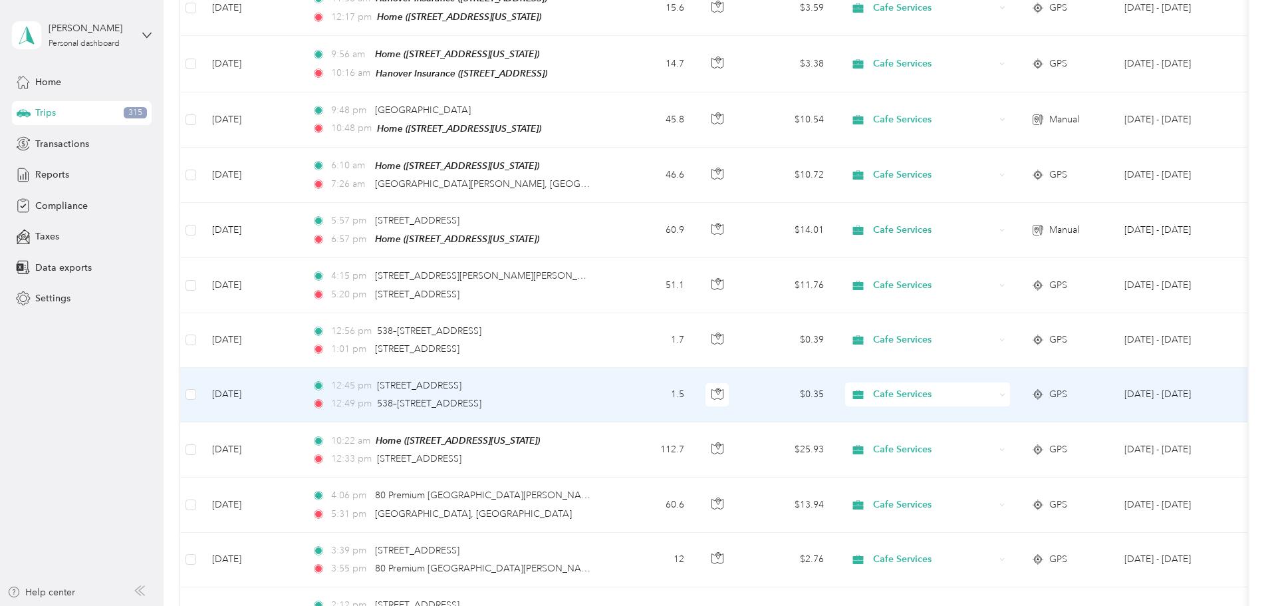
click at [695, 384] on td "1.5" at bounding box center [651, 395] width 88 height 55
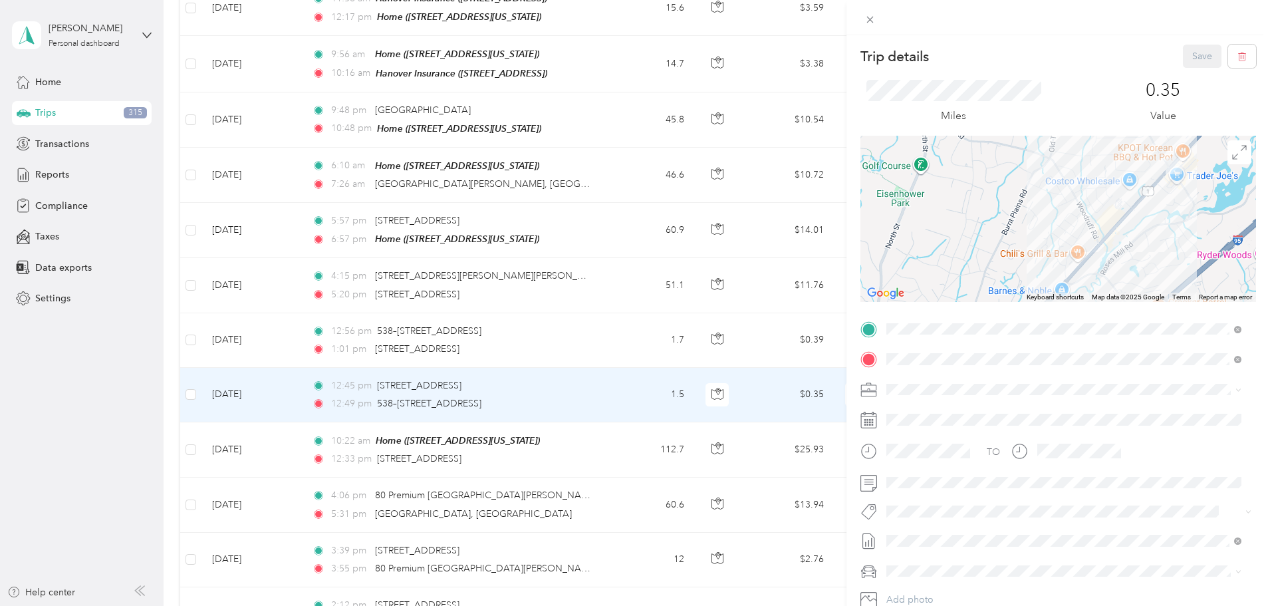
click at [222, 342] on div "Trip details Save This trip cannot be edited because it is either under review,…" at bounding box center [635, 303] width 1270 height 606
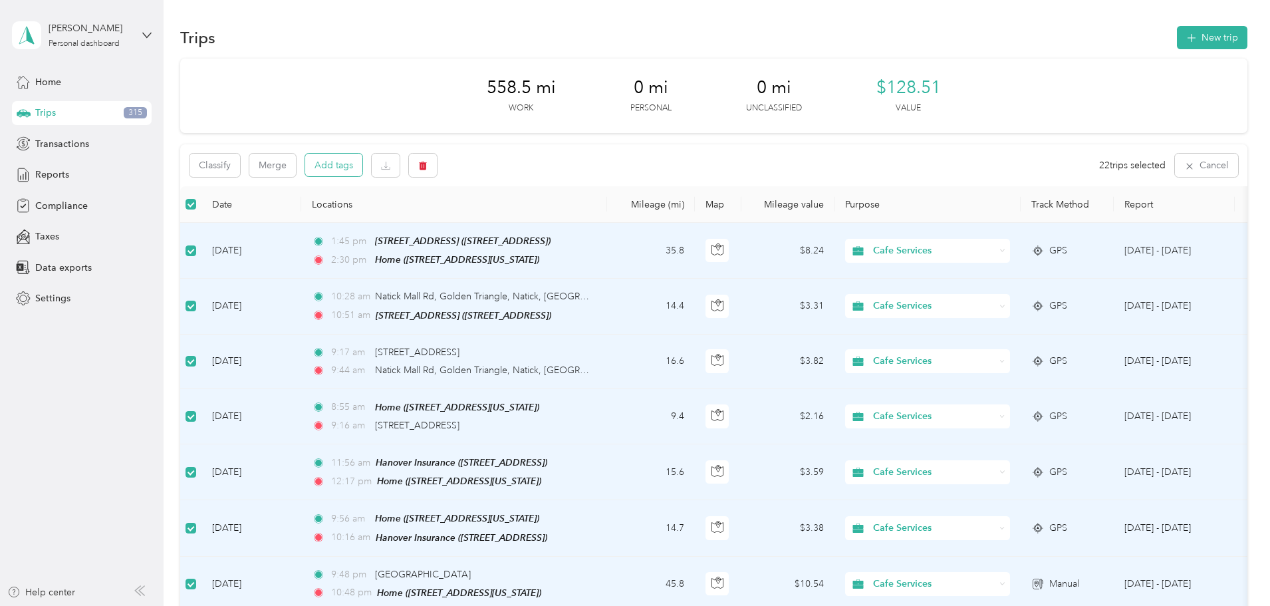
click at [362, 170] on button "Add tags" at bounding box center [333, 165] width 57 height 23
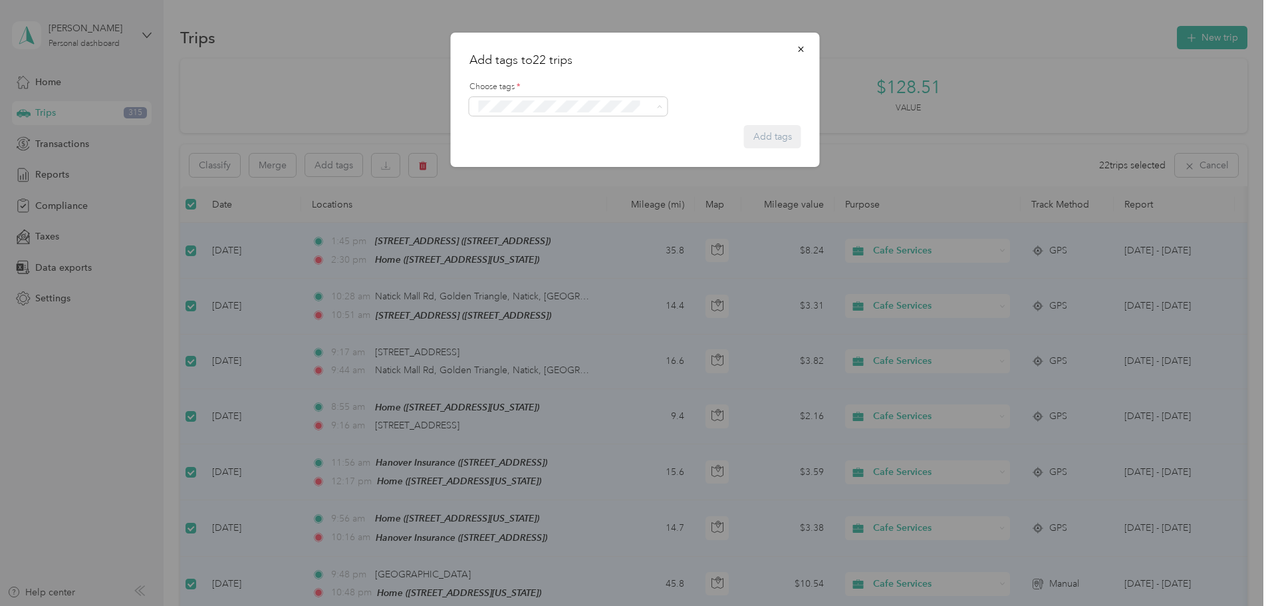
click at [509, 127] on button "Sales" at bounding box center [498, 130] width 38 height 17
click at [761, 135] on button "Add tags" at bounding box center [772, 139] width 57 height 23
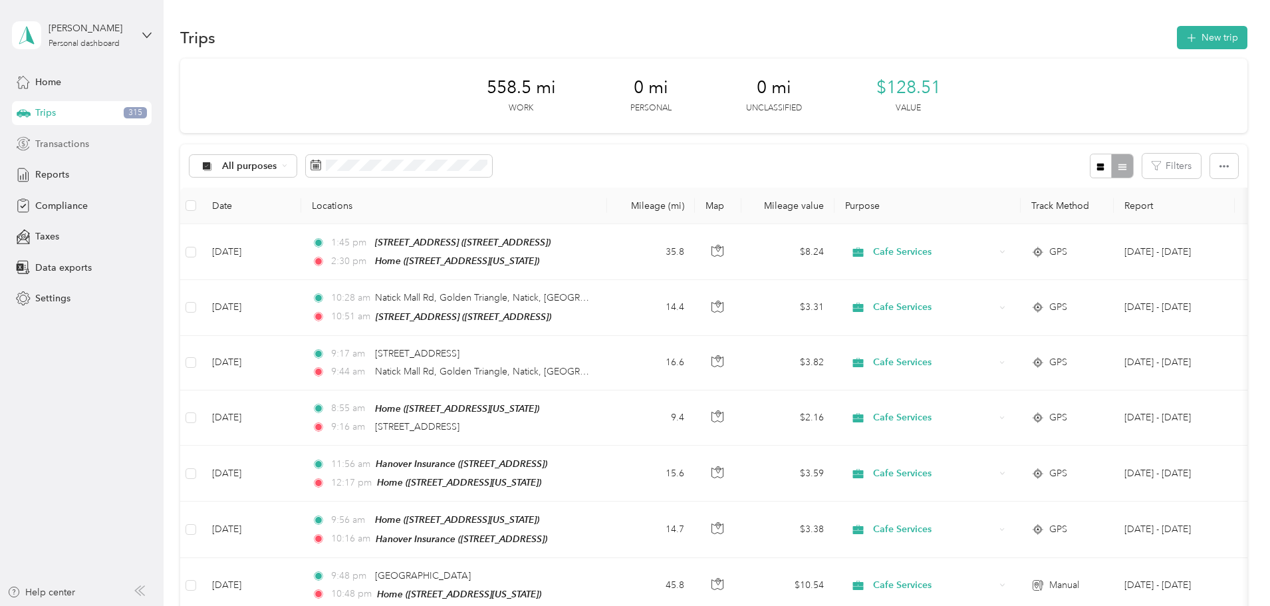
click at [76, 144] on span "Transactions" at bounding box center [62, 144] width 54 height 14
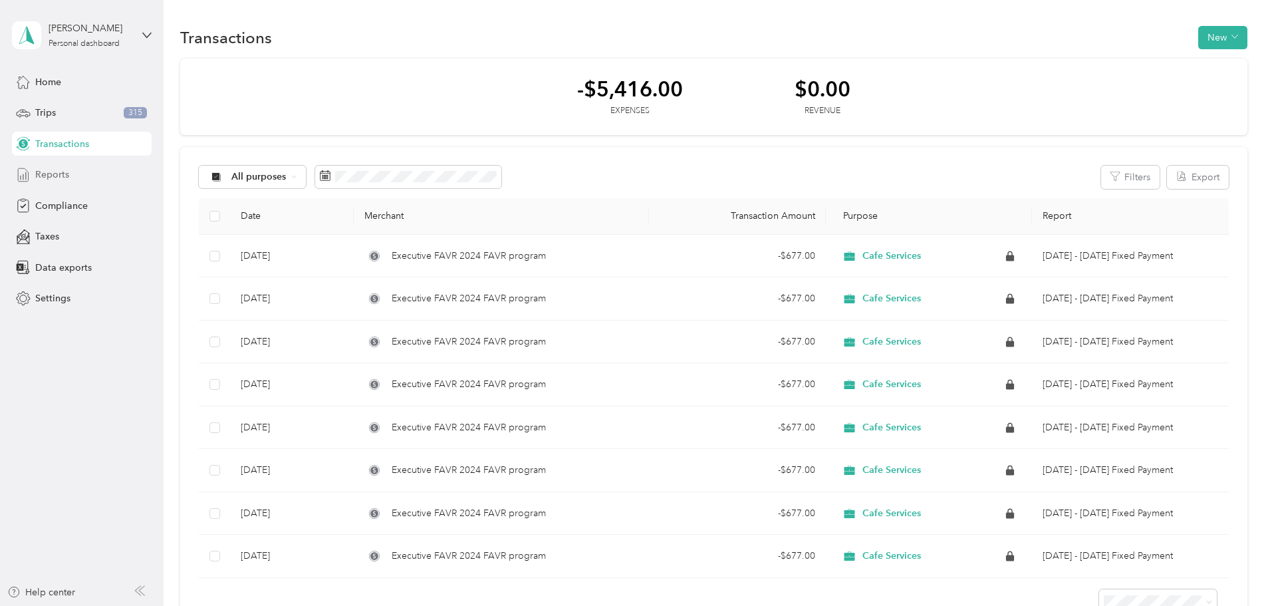
click at [56, 175] on span "Reports" at bounding box center [52, 175] width 34 height 14
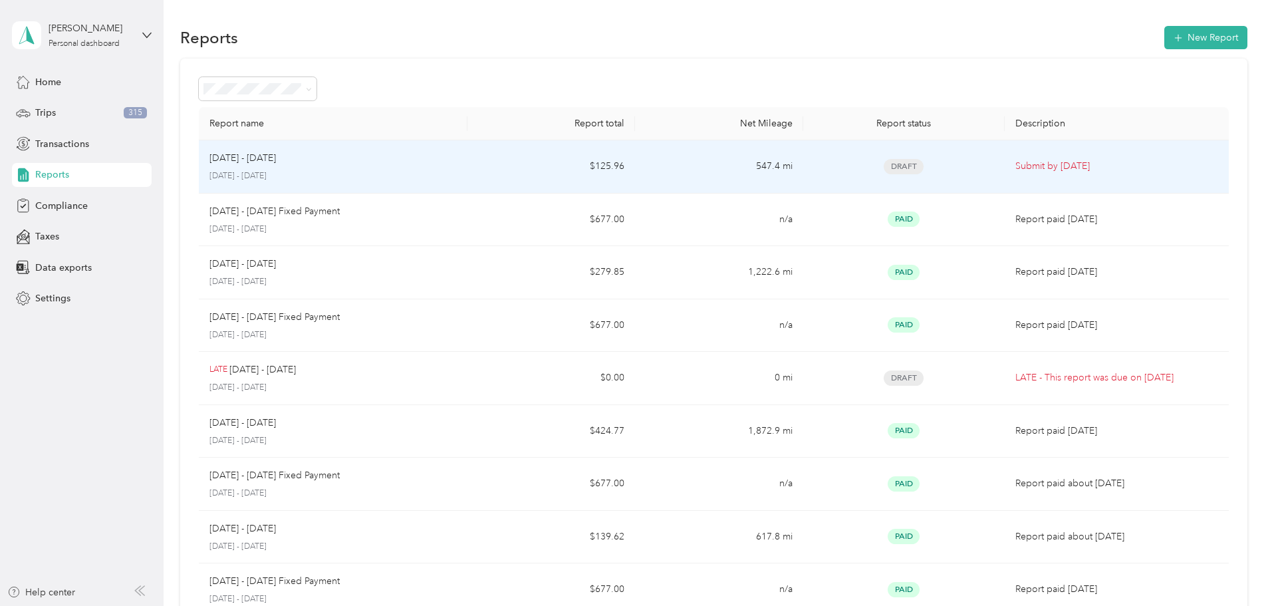
click at [1110, 168] on p "Submit by [DATE]" at bounding box center [1116, 166] width 203 height 15
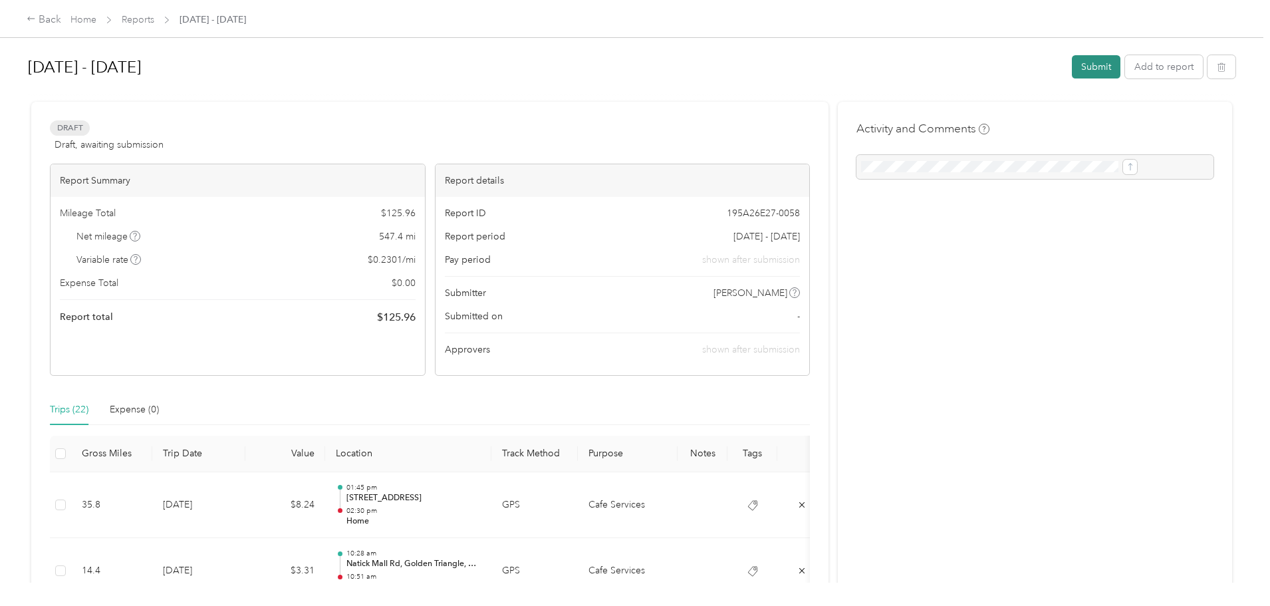
click at [1072, 70] on button "Submit" at bounding box center [1096, 66] width 49 height 23
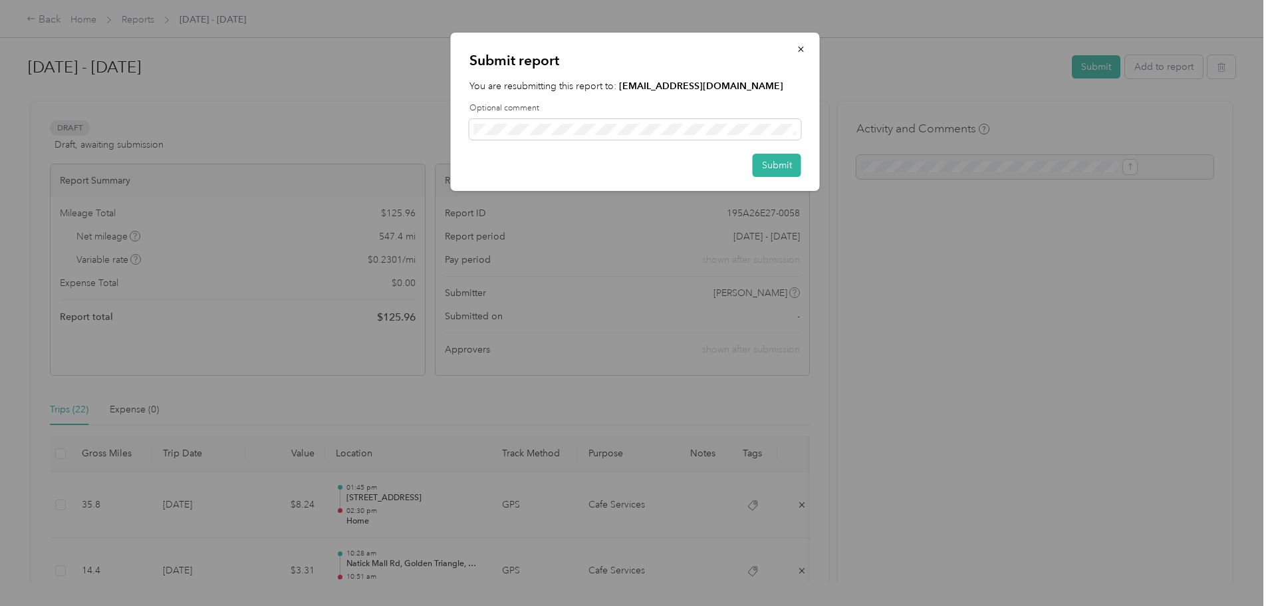
click at [765, 177] on div "Submit report You are resubmitting this report to: [EMAIL_ADDRESS][DOMAIN_NAME]…" at bounding box center [635, 112] width 369 height 158
click at [767, 168] on button "Submit" at bounding box center [777, 165] width 49 height 23
